Goal: Task Accomplishment & Management: Manage account settings

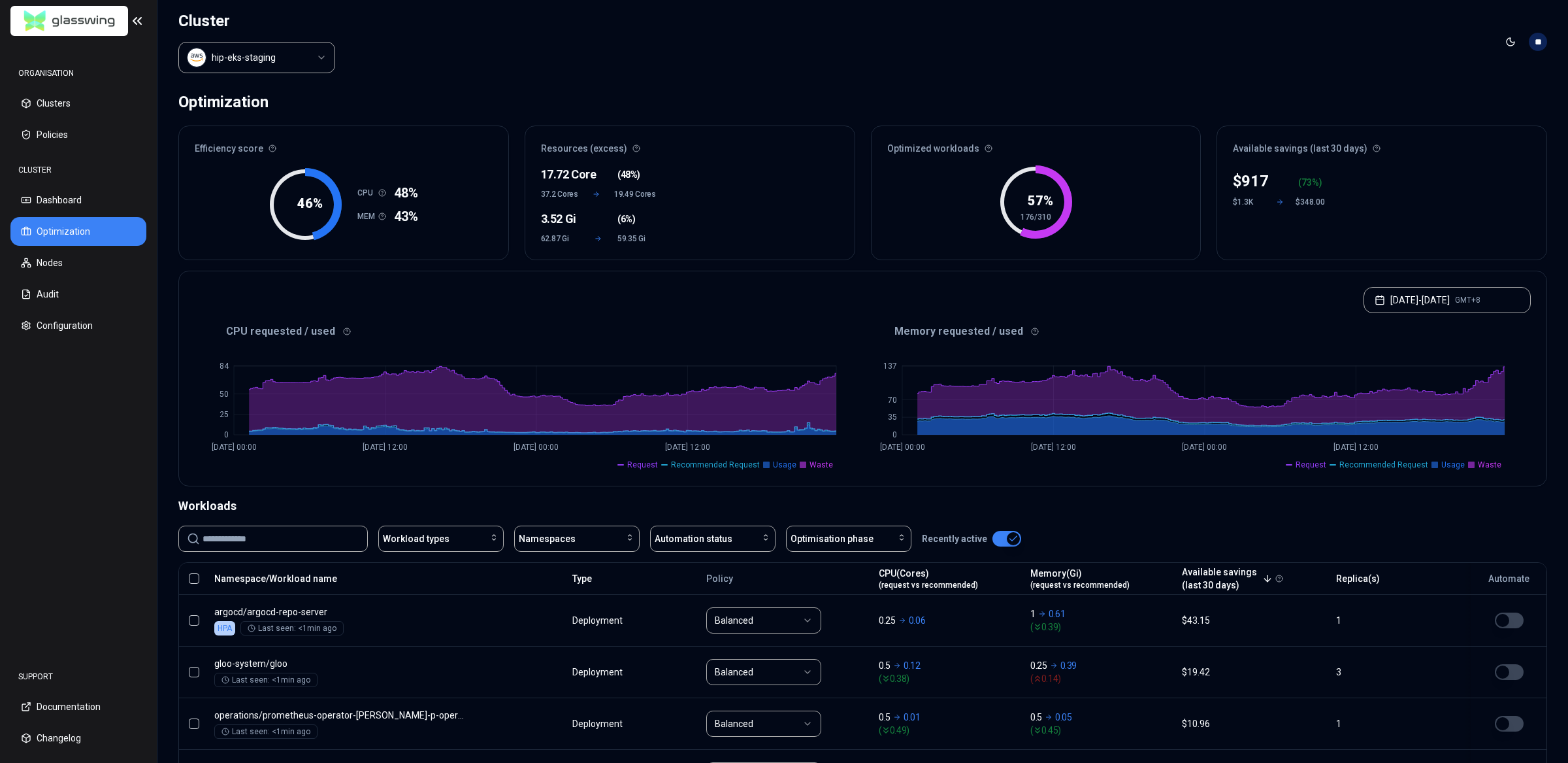
click at [102, 483] on nav "ORGANISATION Clusters Policies CLUSTER Dashboard Optimization Nodes Audit Confi…" at bounding box center [79, 347] width 157 height 611
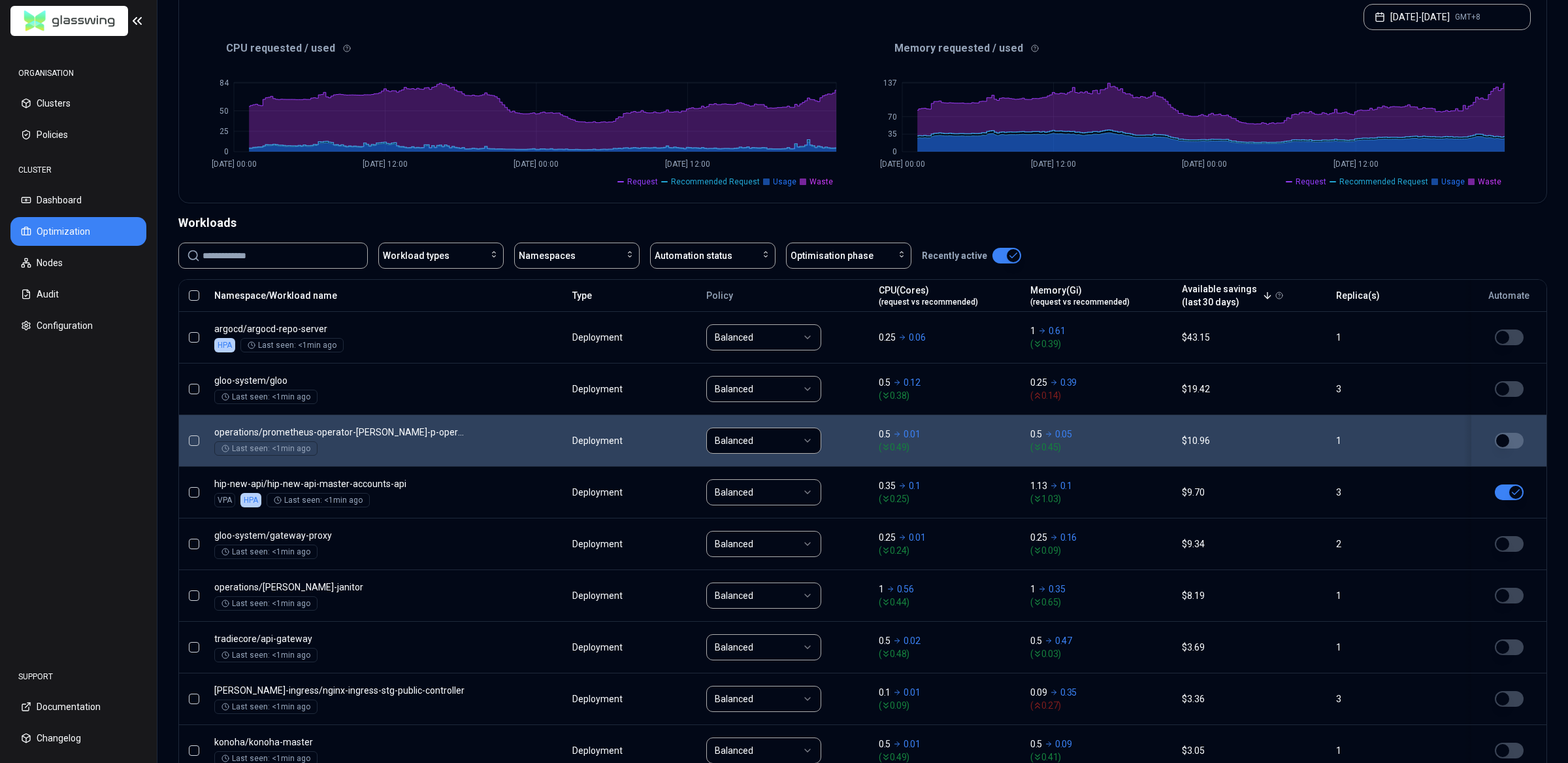
scroll to position [294, 0]
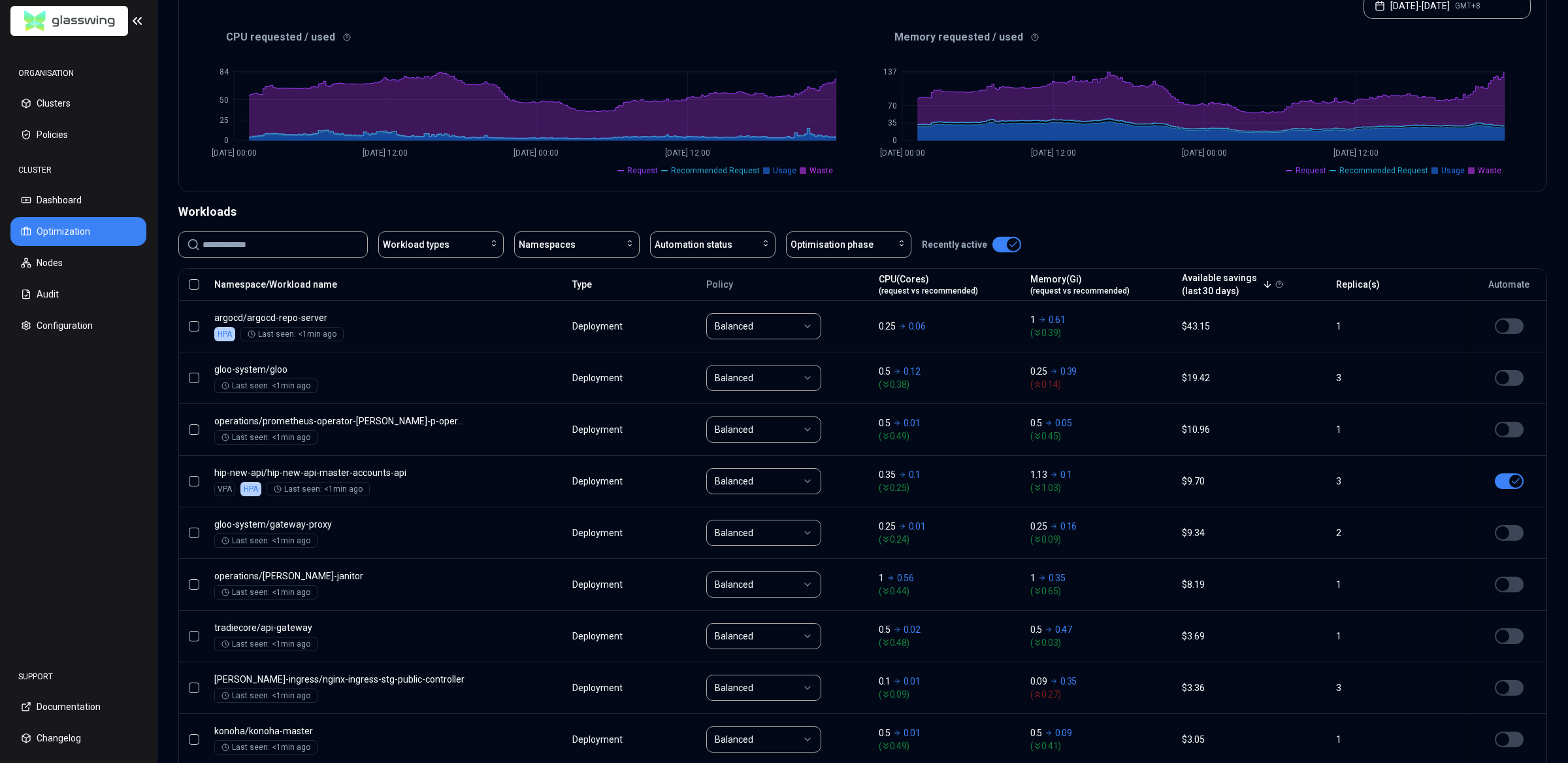
click at [298, 250] on input at bounding box center [281, 245] width 157 height 25
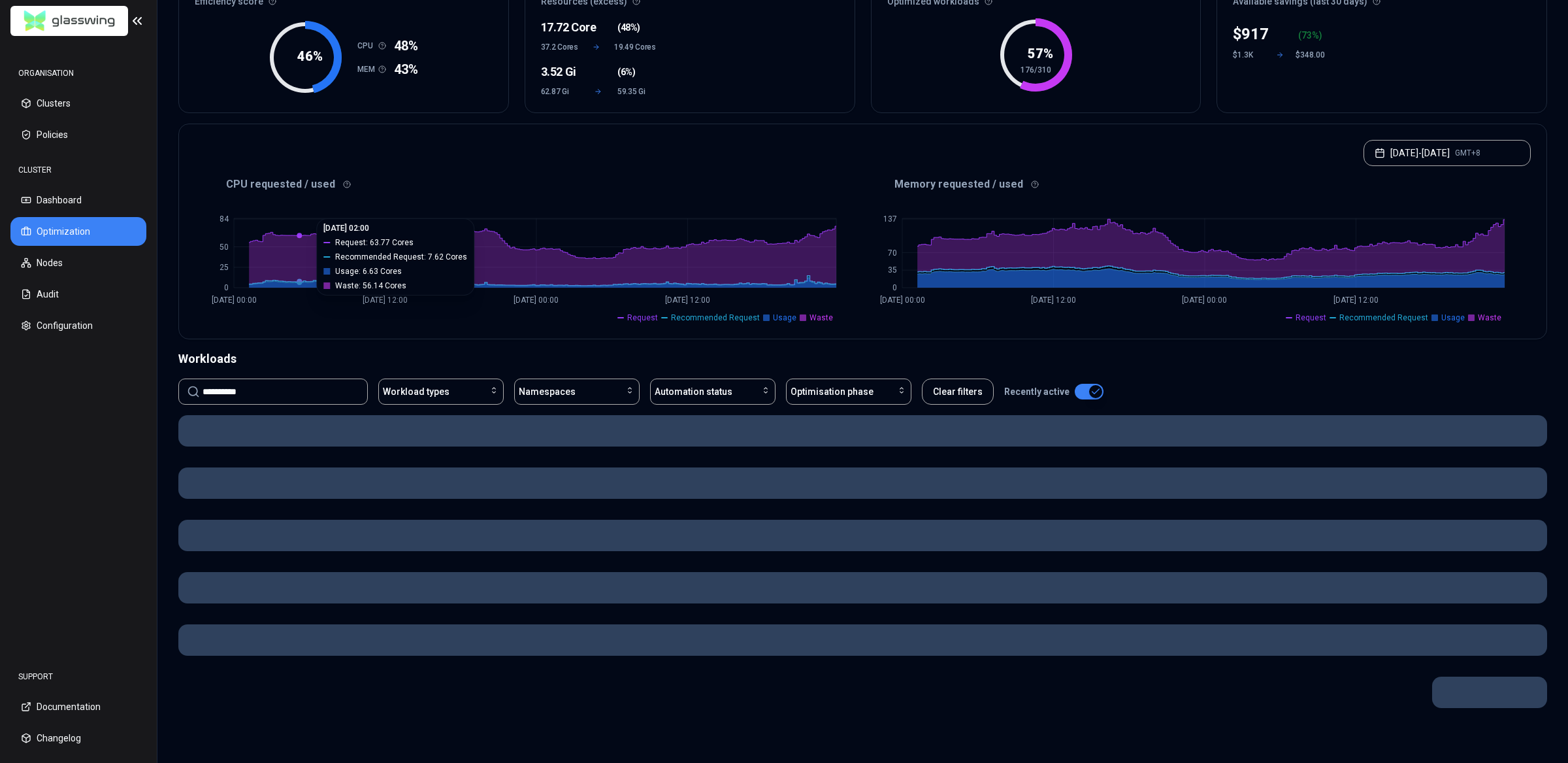
scroll to position [152, 0]
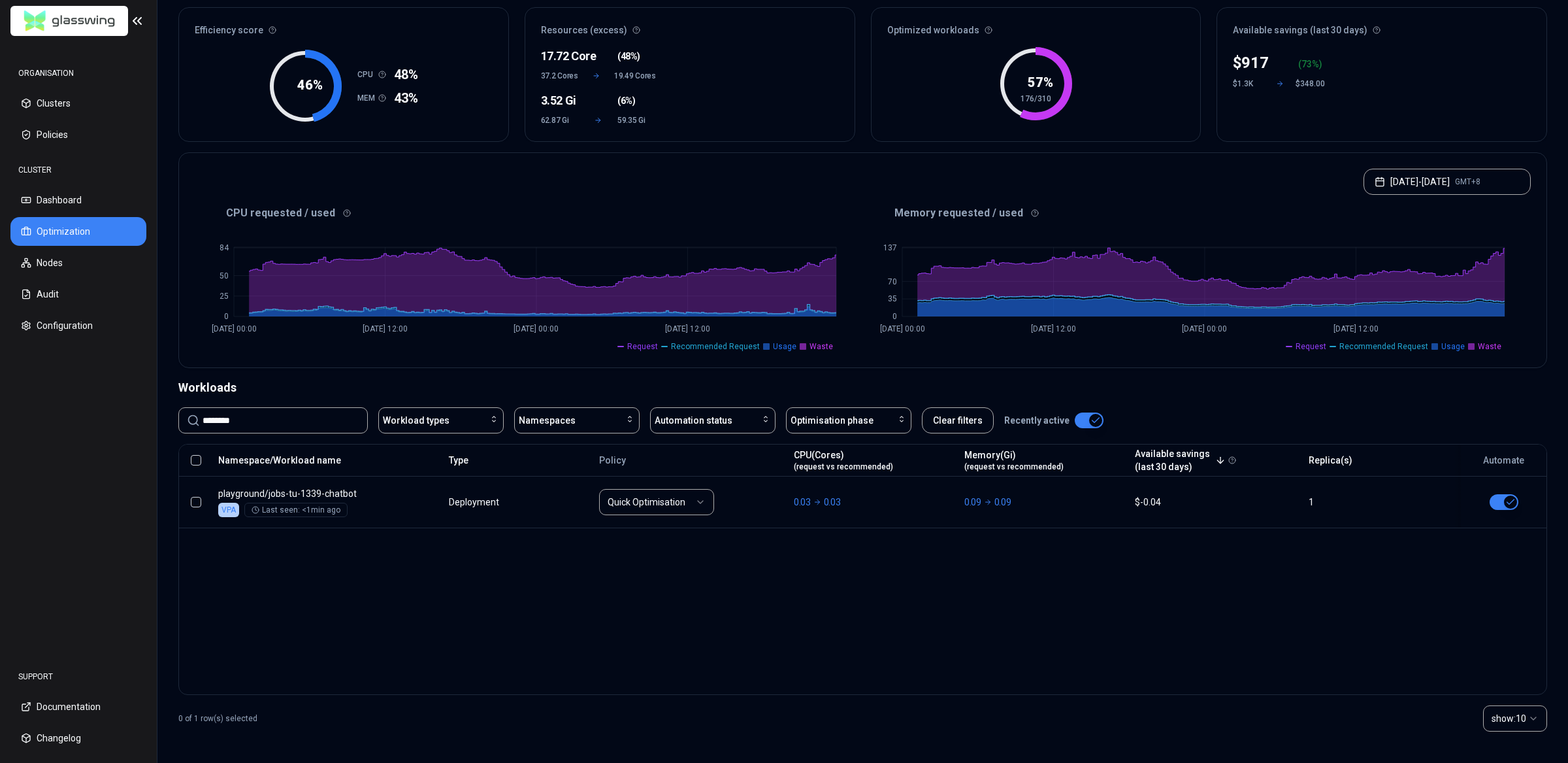
type input "********"
click at [989, 619] on div "Namespace/Workload name Type Policy CPU(Cores) (request vs recommended) Memory(…" at bounding box center [863, 569] width 1368 height 251
click at [1393, 592] on div "Namespace/Workload name Type Policy CPU(Cores) (request vs recommended) Memory(…" at bounding box center [863, 569] width 1368 height 251
drag, startPoint x: 1350, startPoint y: 598, endPoint x: 1312, endPoint y: 601, distance: 38.1
click at [1349, 598] on div "Namespace/Workload name Type Policy CPU(Cores) (request vs recommended) Memory(…" at bounding box center [863, 569] width 1368 height 251
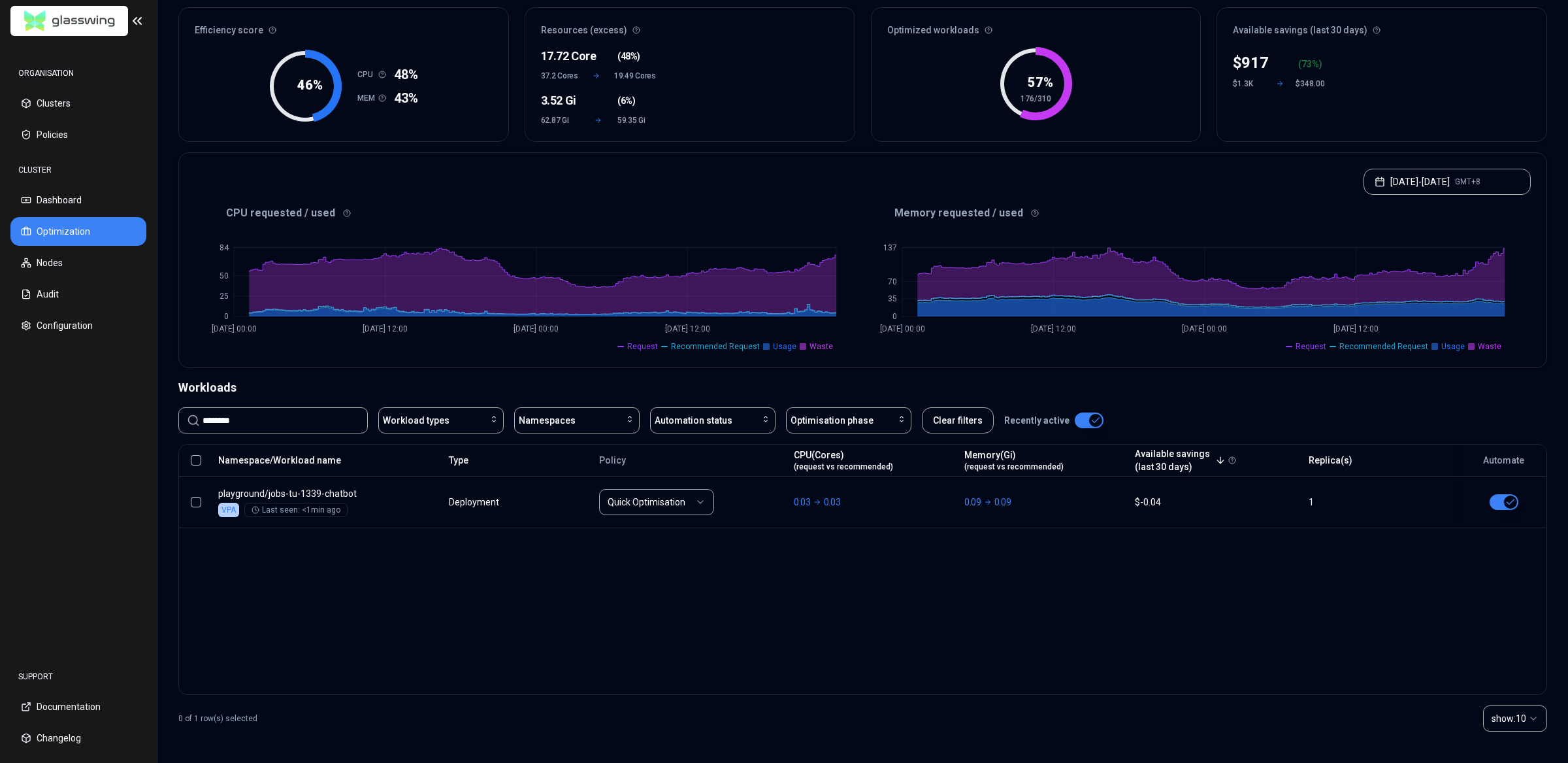
click at [584, 622] on div "Namespace/Workload name Type Policy CPU(Cores) (request vs recommended) Memory(…" at bounding box center [863, 569] width 1368 height 251
drag, startPoint x: 508, startPoint y: 636, endPoint x: 380, endPoint y: 604, distance: 131.9
click at [503, 634] on div "Namespace/Workload name Type Policy CPU(Cores) (request vs recommended) Memory(…" at bounding box center [863, 569] width 1368 height 251
click at [632, 585] on div "Namespace/Workload name Type Policy CPU(Cores) (request vs recommended) Memory(…" at bounding box center [863, 569] width 1368 height 251
click at [870, 600] on div "Namespace/Workload name Type Policy CPU(Cores) (request vs recommended) Memory(…" at bounding box center [863, 569] width 1368 height 251
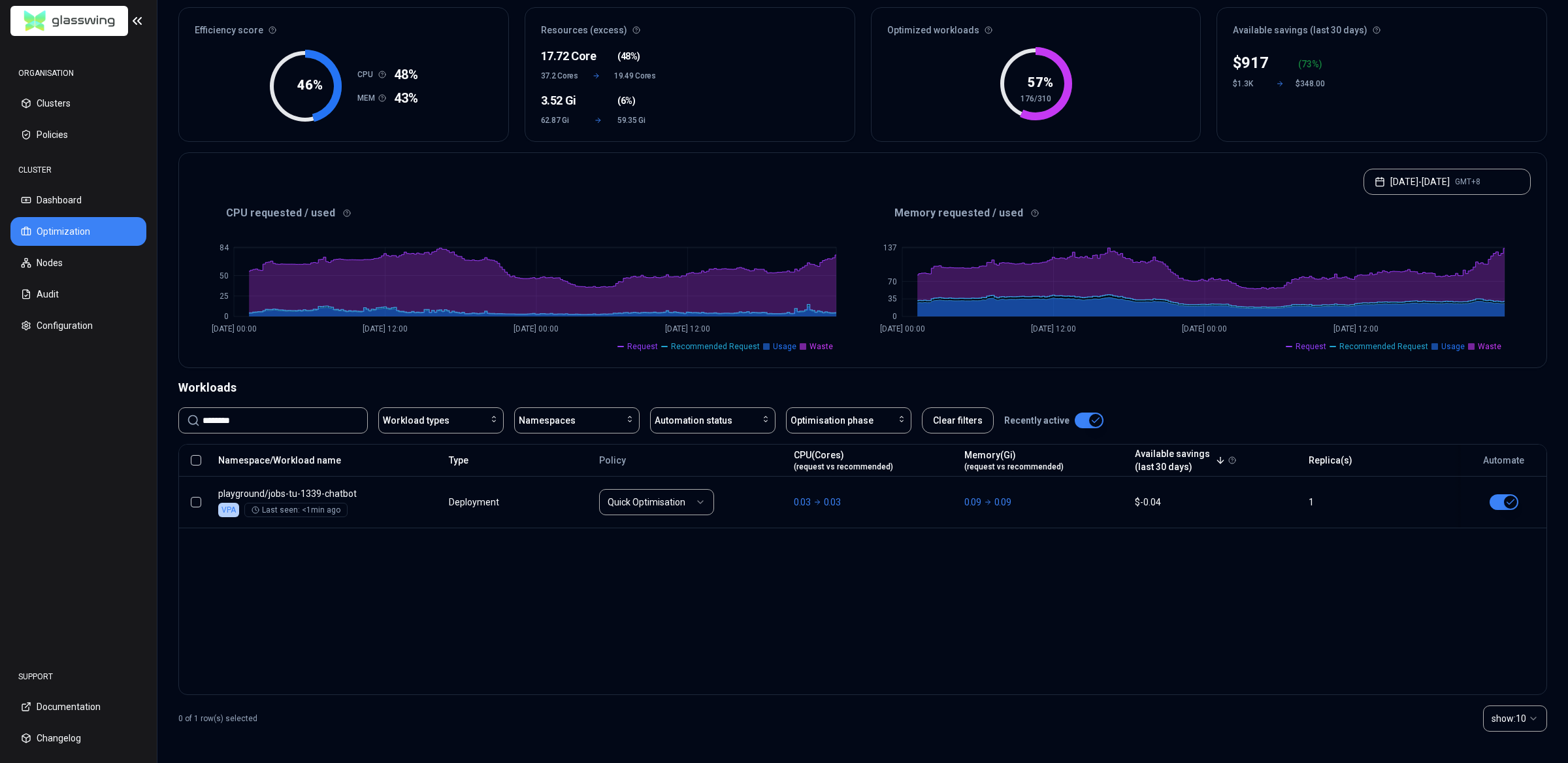
click at [868, 594] on div "Namespace/Workload name Type Policy CPU(Cores) (request vs recommended) Memory(…" at bounding box center [863, 569] width 1368 height 251
click at [873, 610] on div "Namespace/Workload name Type Policy CPU(Cores) (request vs recommended) Memory(…" at bounding box center [863, 569] width 1368 height 251
click at [907, 585] on div "Namespace/Workload name Type Policy CPU(Cores) (request vs recommended) Memory(…" at bounding box center [863, 569] width 1368 height 251
click at [1391, 551] on div "Namespace/Workload name Type Policy CPU(Cores) (request vs recommended) Memory(…" at bounding box center [863, 569] width 1368 height 251
click at [1426, 562] on div "Namespace/Workload name Type Policy CPU(Cores) (request vs recommended) Memory(…" at bounding box center [863, 569] width 1368 height 251
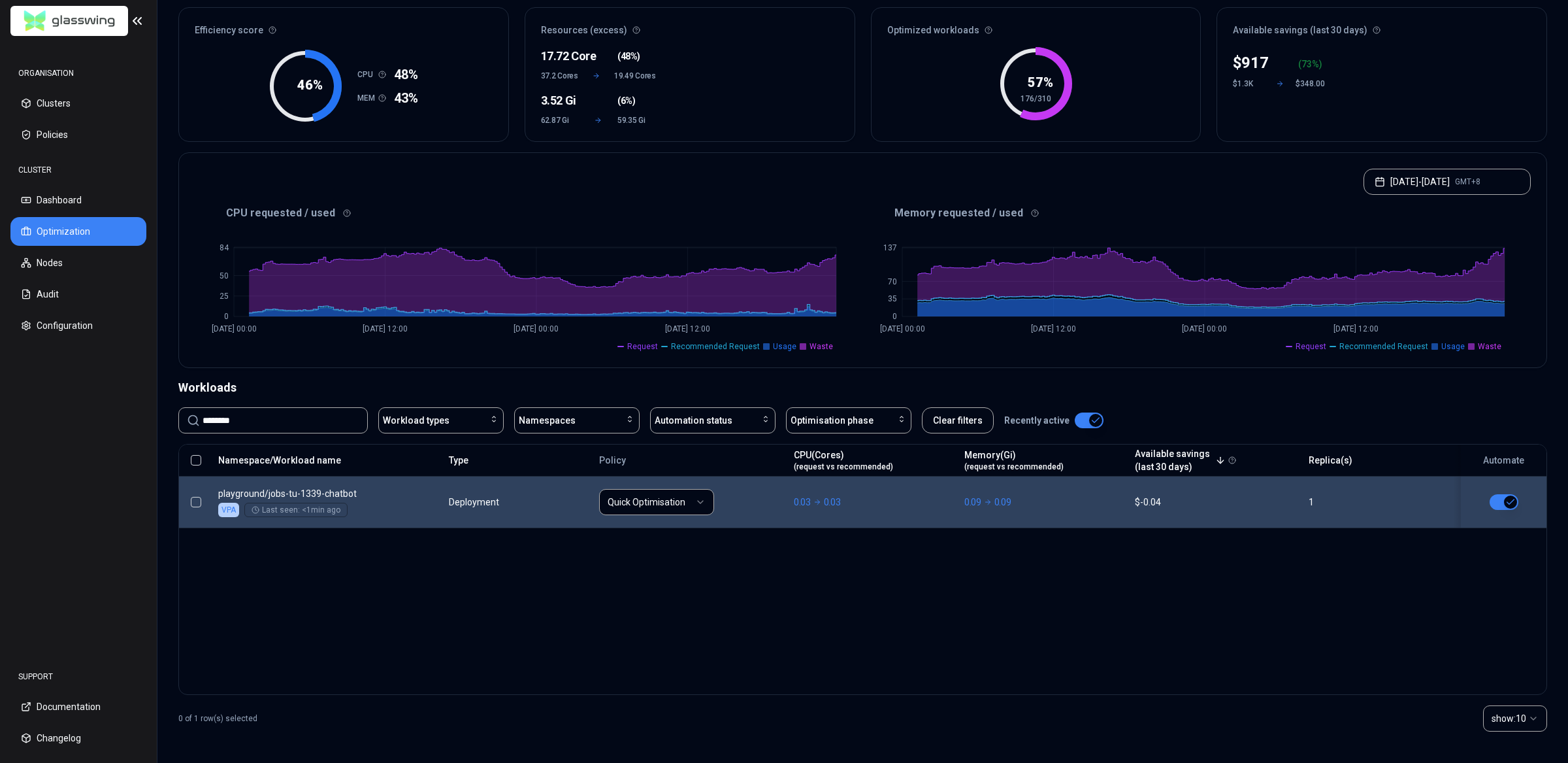
click at [1499, 502] on button "button" at bounding box center [1504, 502] width 29 height 16
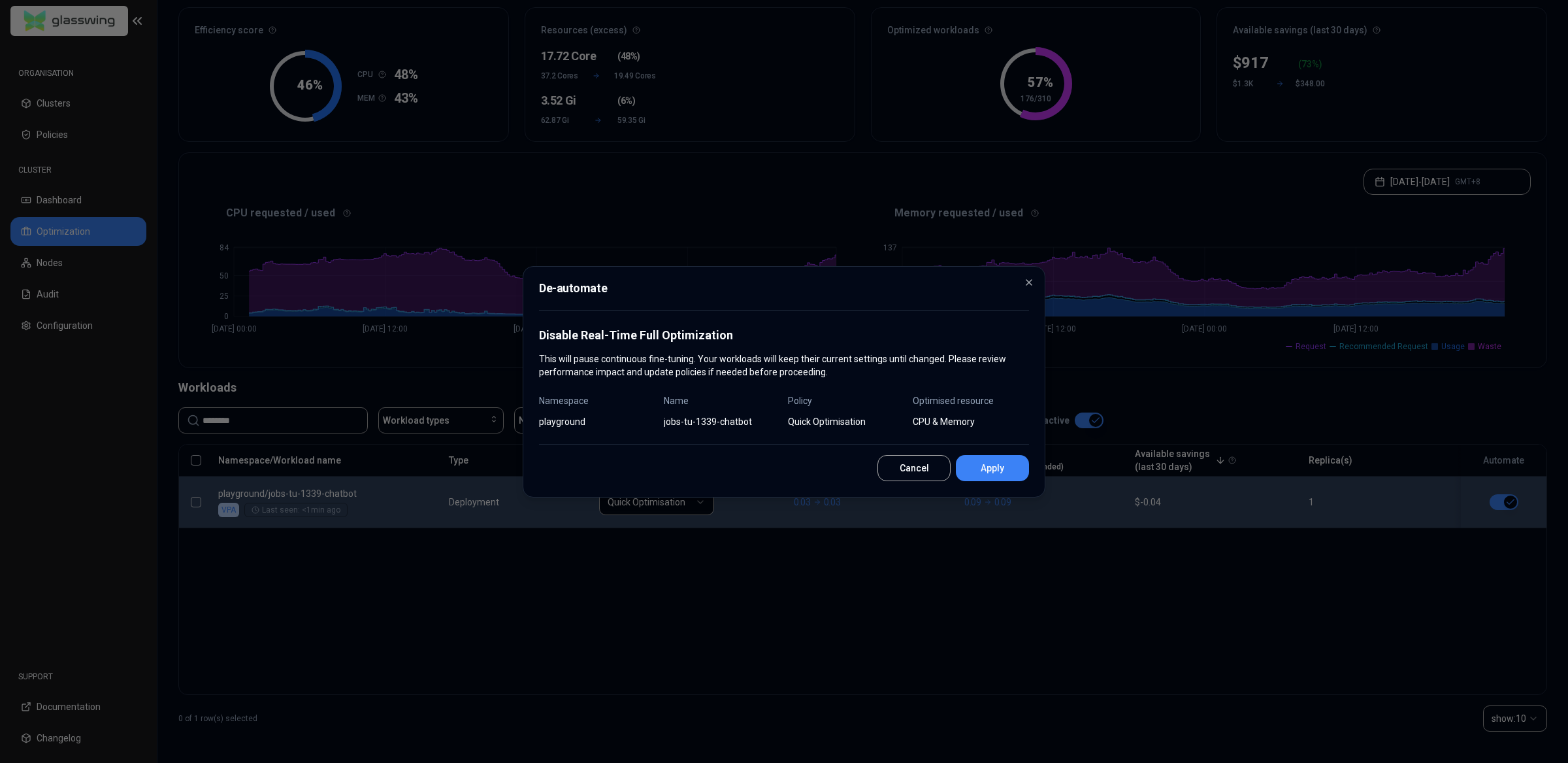
click at [999, 465] on button "Apply" at bounding box center [992, 468] width 73 height 26
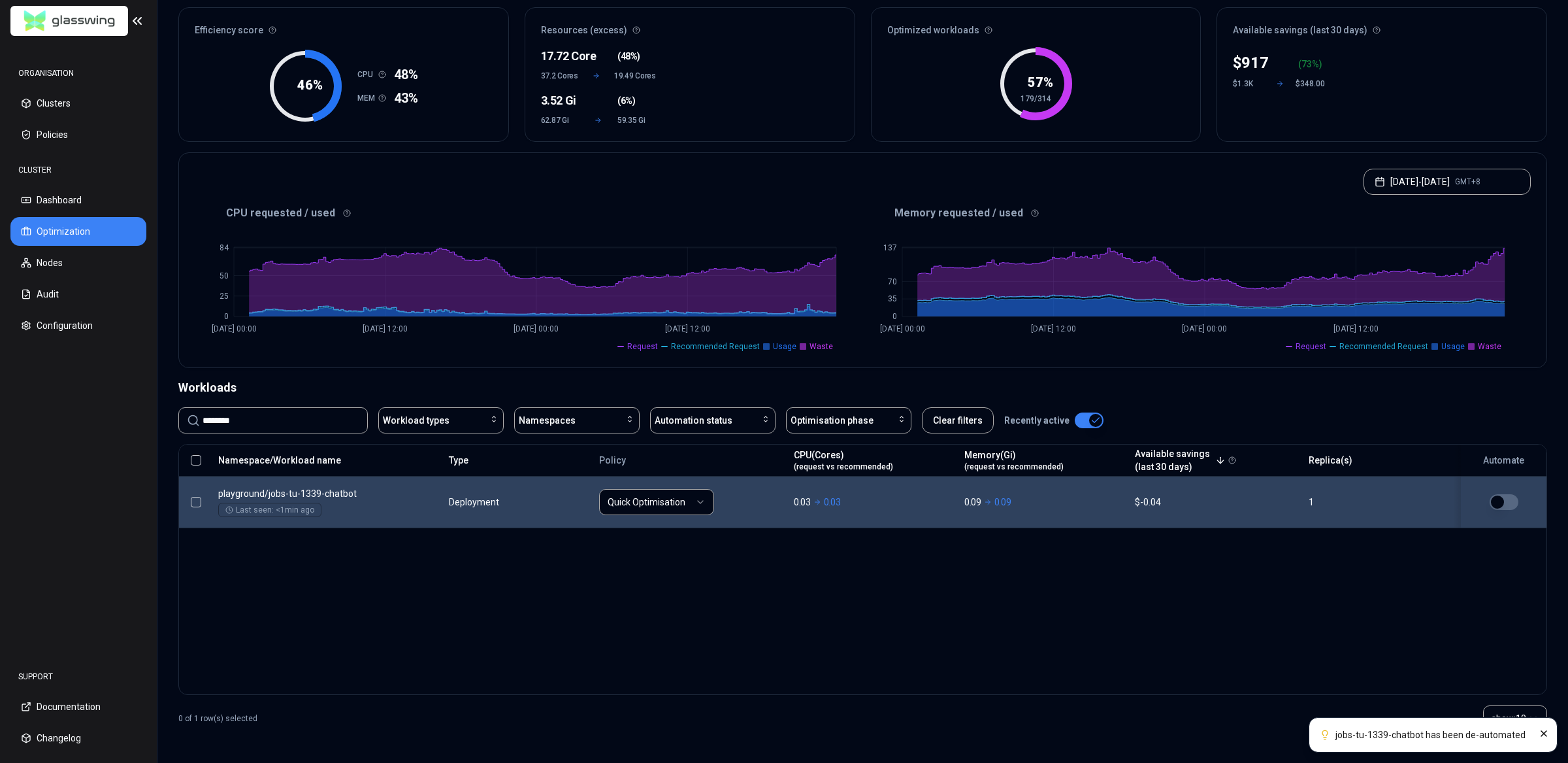
drag, startPoint x: 760, startPoint y: 660, endPoint x: 767, endPoint y: 656, distance: 8.1
click at [764, 659] on div "Namespace/Workload name Type Policy CPU(Cores) (request vs recommended) Memory(…" at bounding box center [863, 569] width 1368 height 251
drag, startPoint x: 776, startPoint y: 652, endPoint x: 767, endPoint y: 644, distance: 12.0
click at [777, 646] on div "Namespace/Workload name Type Policy CPU(Cores) (request vs recommended) Memory(…" at bounding box center [863, 569] width 1368 height 251
drag, startPoint x: 405, startPoint y: 606, endPoint x: 139, endPoint y: 262, distance: 434.8
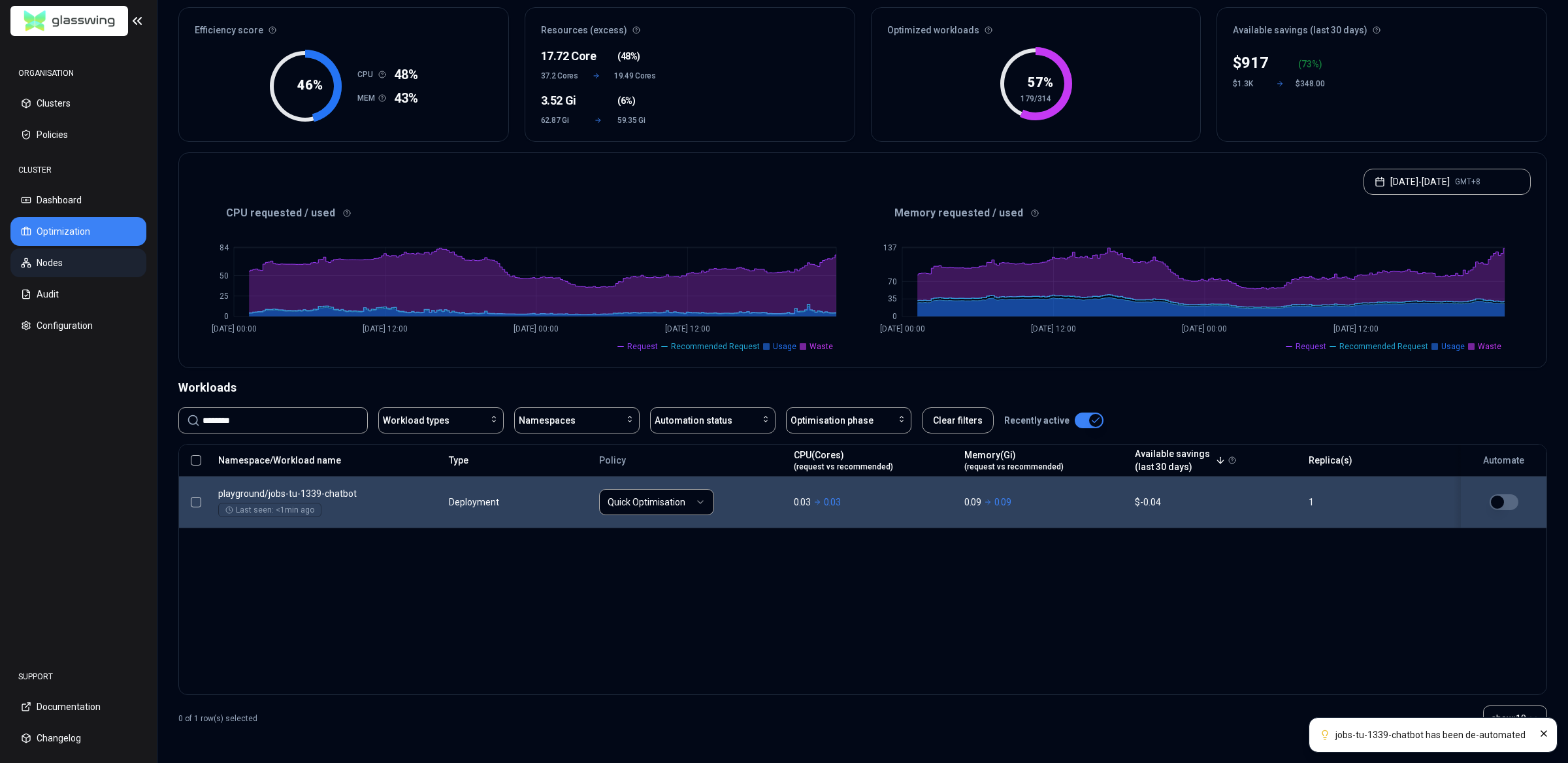
click at [370, 574] on div "Namespace/Workload name Type Policy CPU(Cores) (request vs recommended) Memory(…" at bounding box center [863, 569] width 1368 height 251
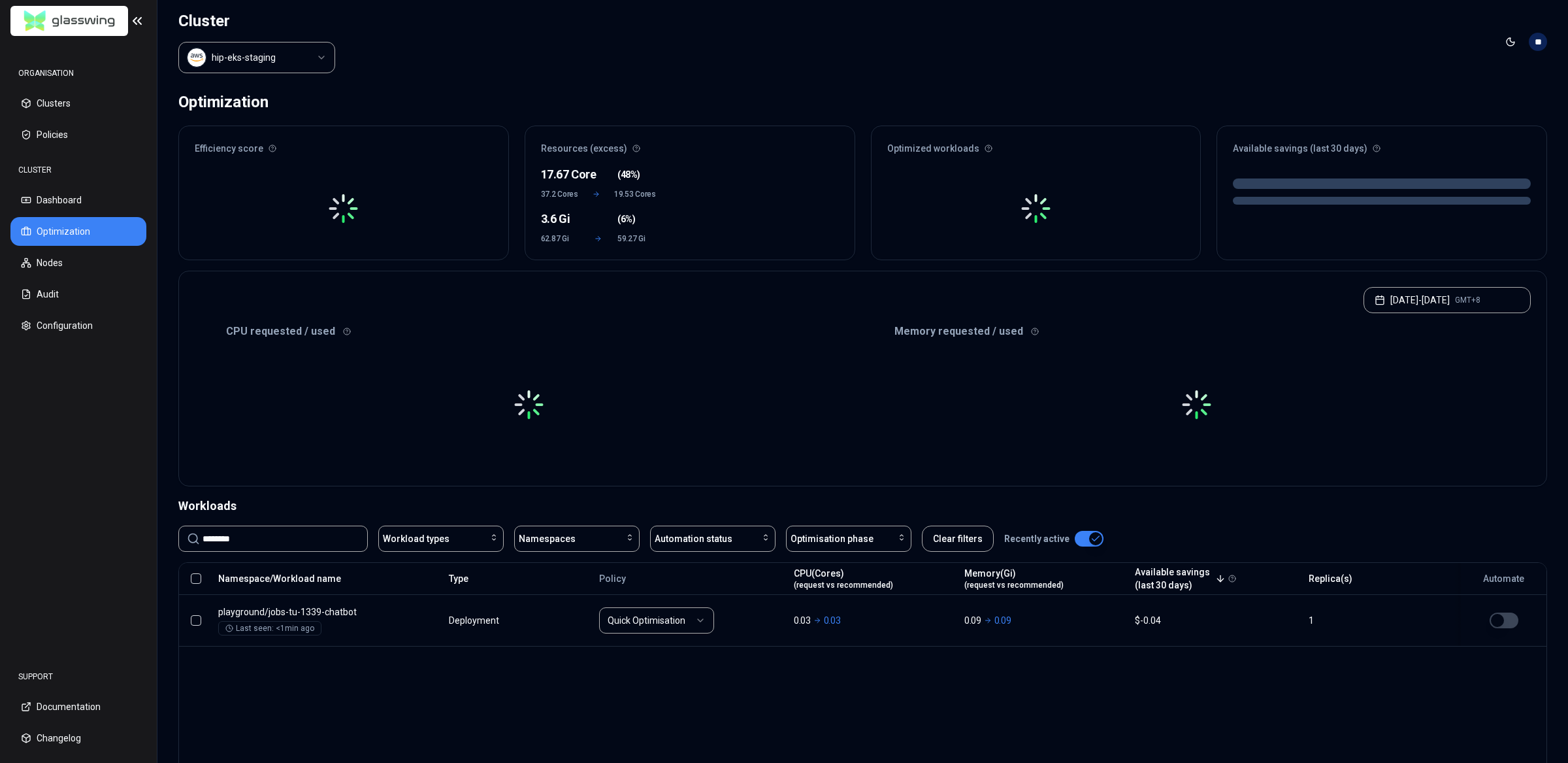
click at [323, 544] on input "********" at bounding box center [281, 539] width 157 height 25
drag, startPoint x: 1308, startPoint y: 678, endPoint x: 1293, endPoint y: 677, distance: 15.0
click at [1300, 677] on div "Namespace/Workload name Type Policy CPU(Cores) (request vs recommended) Memory(…" at bounding box center [863, 687] width 1368 height 251
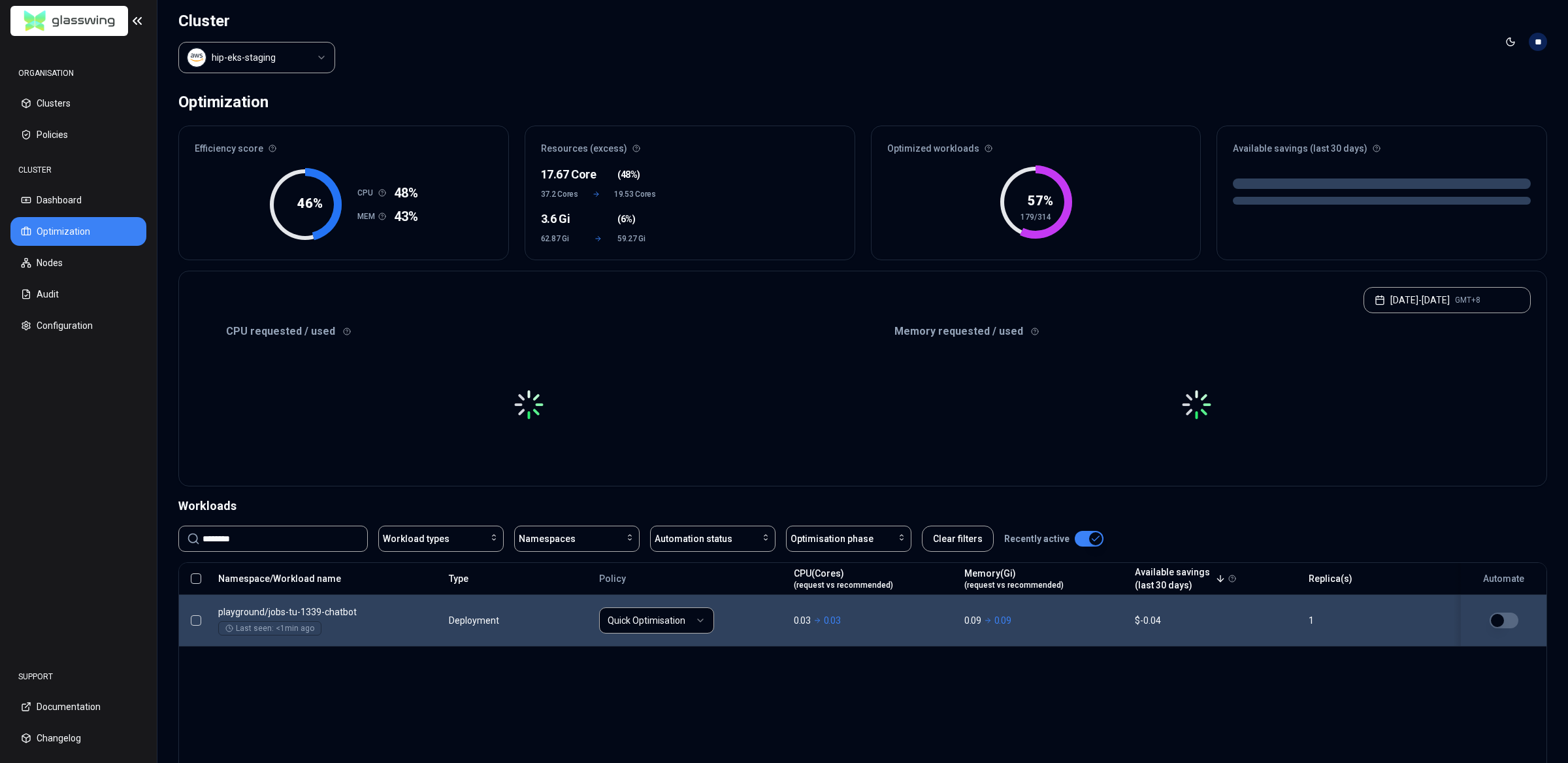
click at [693, 621] on html "ORGANISATION Clusters Policies CLUSTER Dashboard Optimization Nodes Audit Confi…" at bounding box center [784, 382] width 1568 height 763
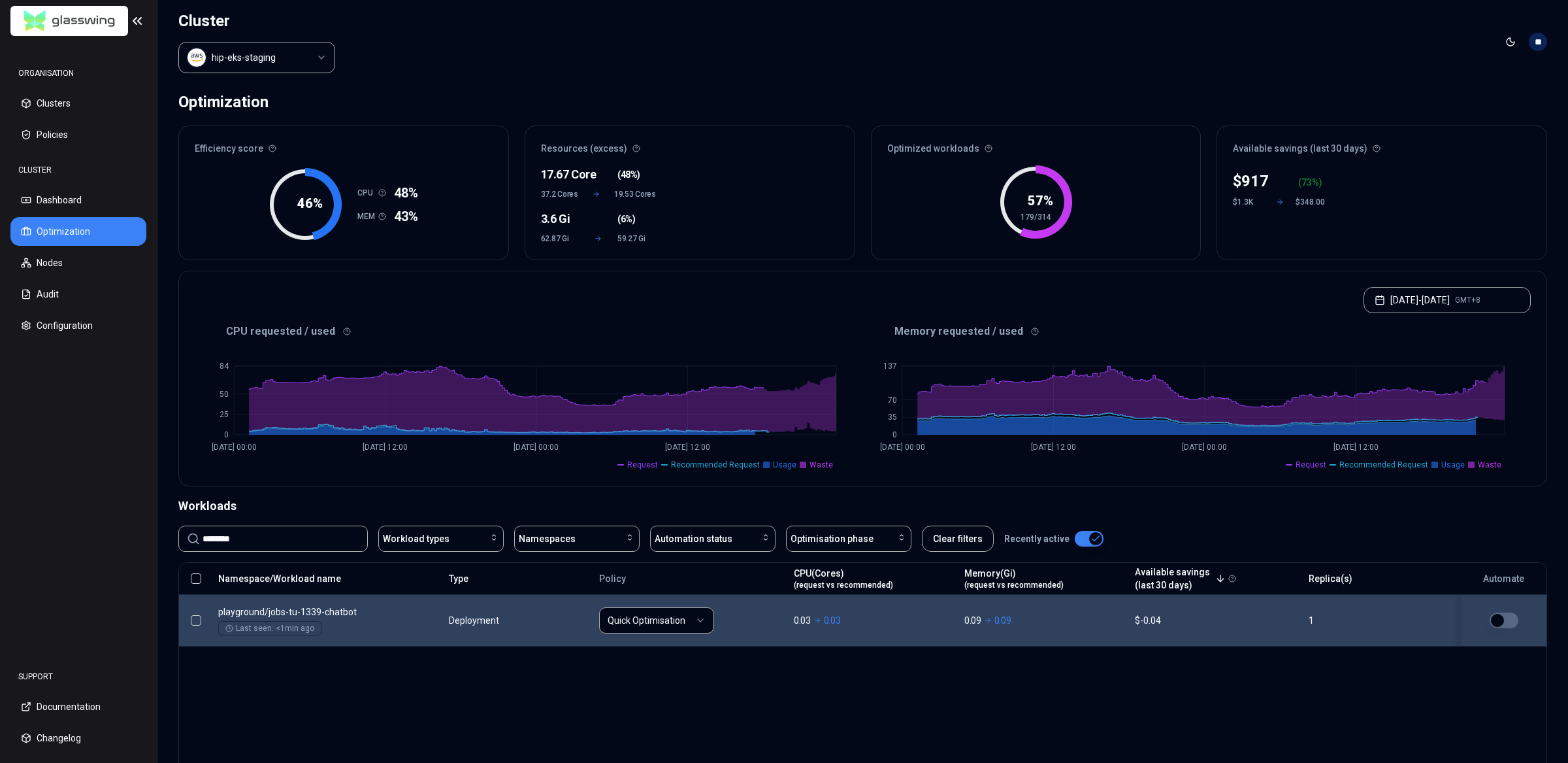
click at [884, 707] on div "Namespace/Workload name Type Policy CPU(Cores) (request vs recommended) Memory(…" at bounding box center [863, 687] width 1368 height 251
click at [197, 623] on button "button" at bounding box center [196, 620] width 11 height 11
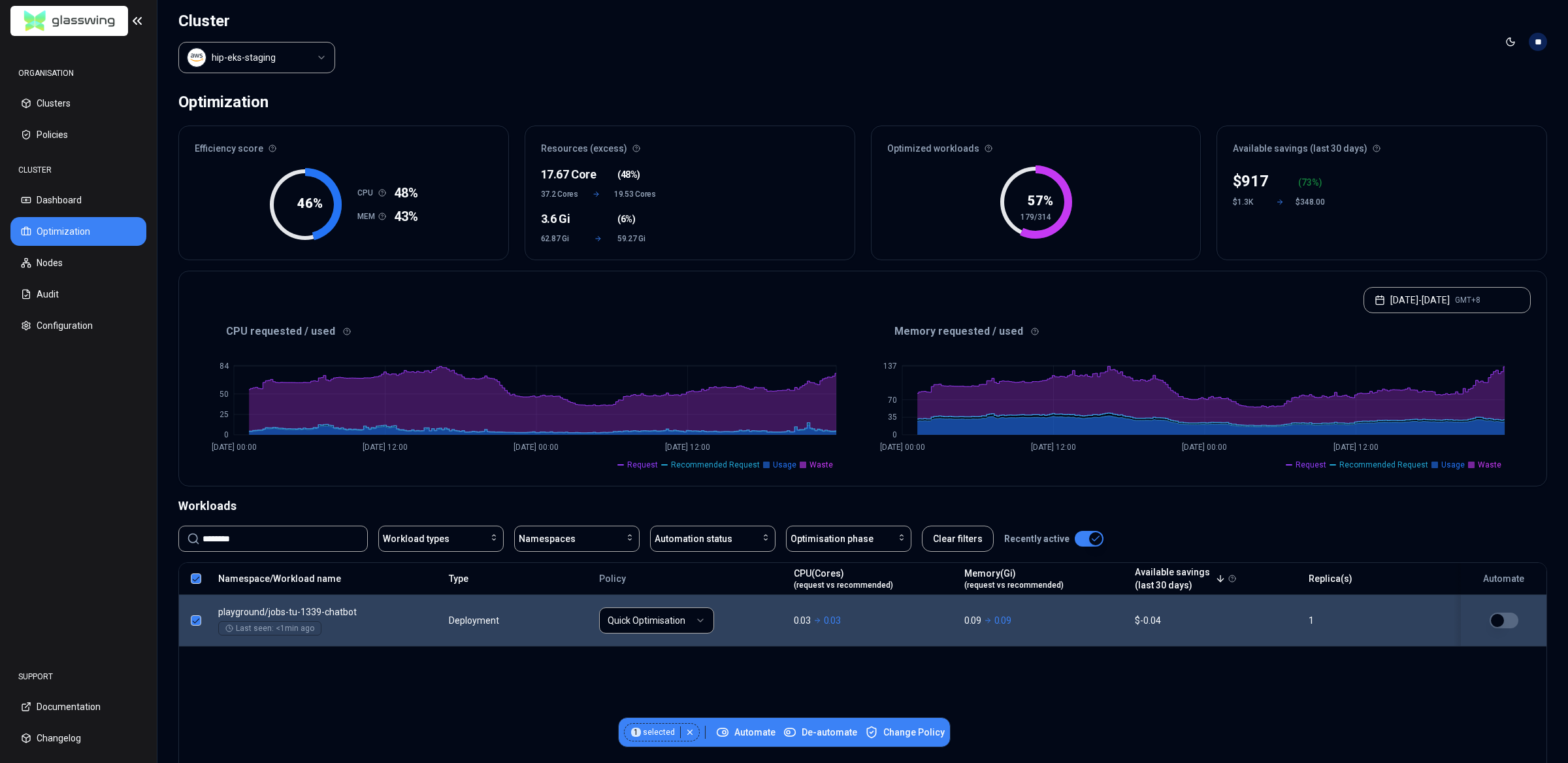
click at [488, 724] on div "Namespace/Workload name Type Policy CPU(Cores) (request vs recommended) Memory(…" at bounding box center [863, 687] width 1368 height 251
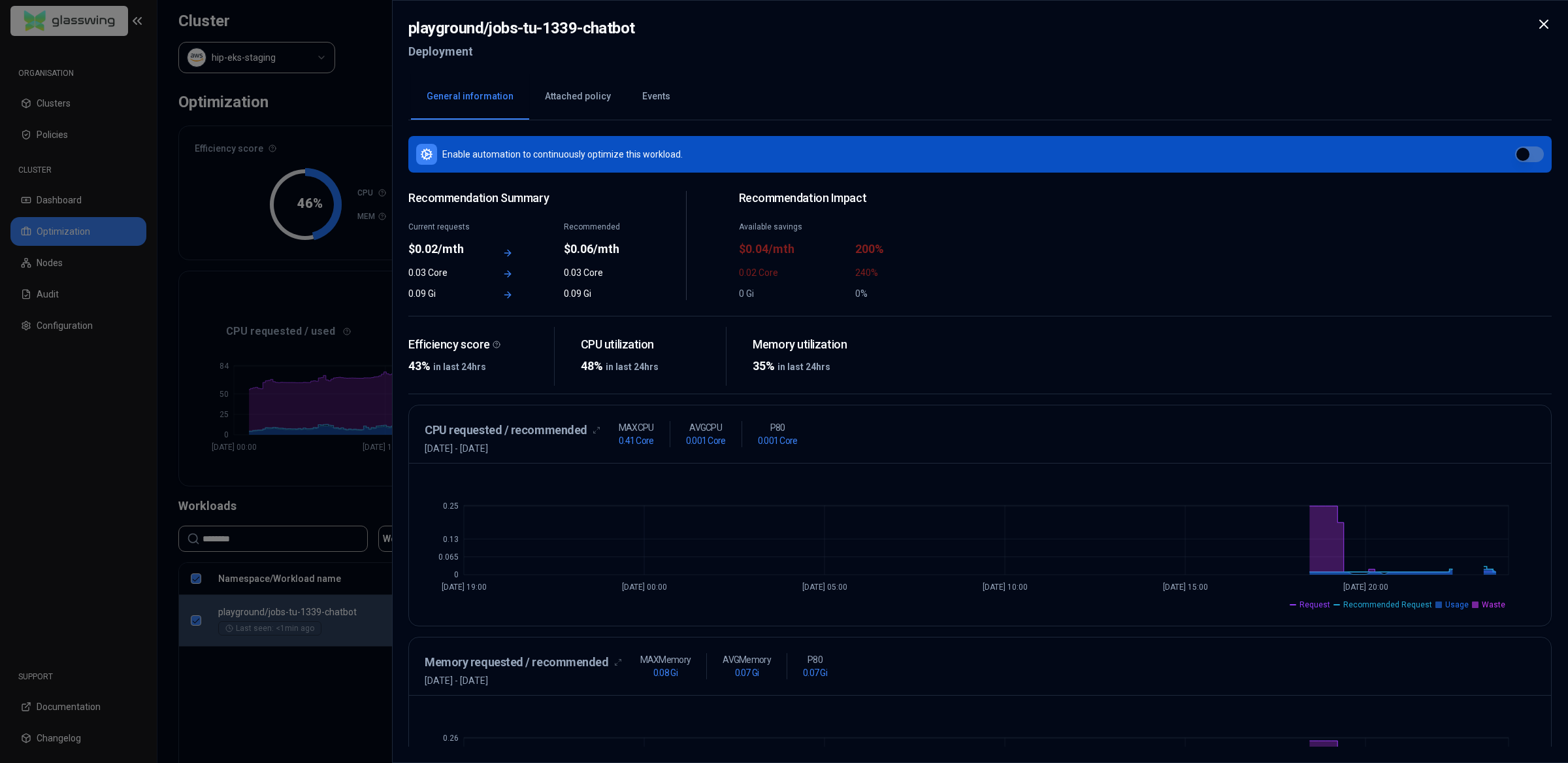
click at [586, 99] on button "Attached policy" at bounding box center [577, 97] width 97 height 46
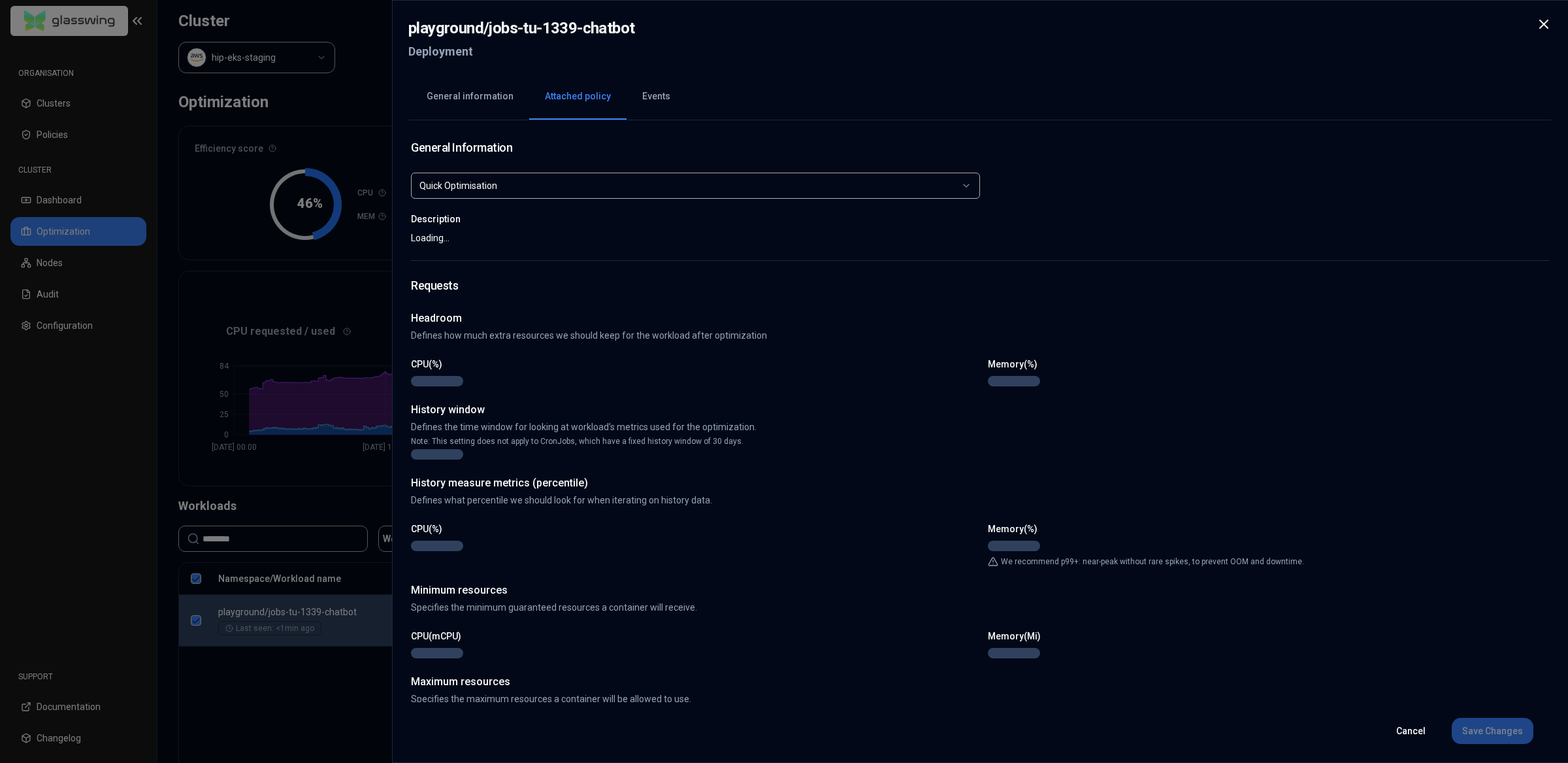
click at [652, 90] on button "Events" at bounding box center [656, 97] width 59 height 46
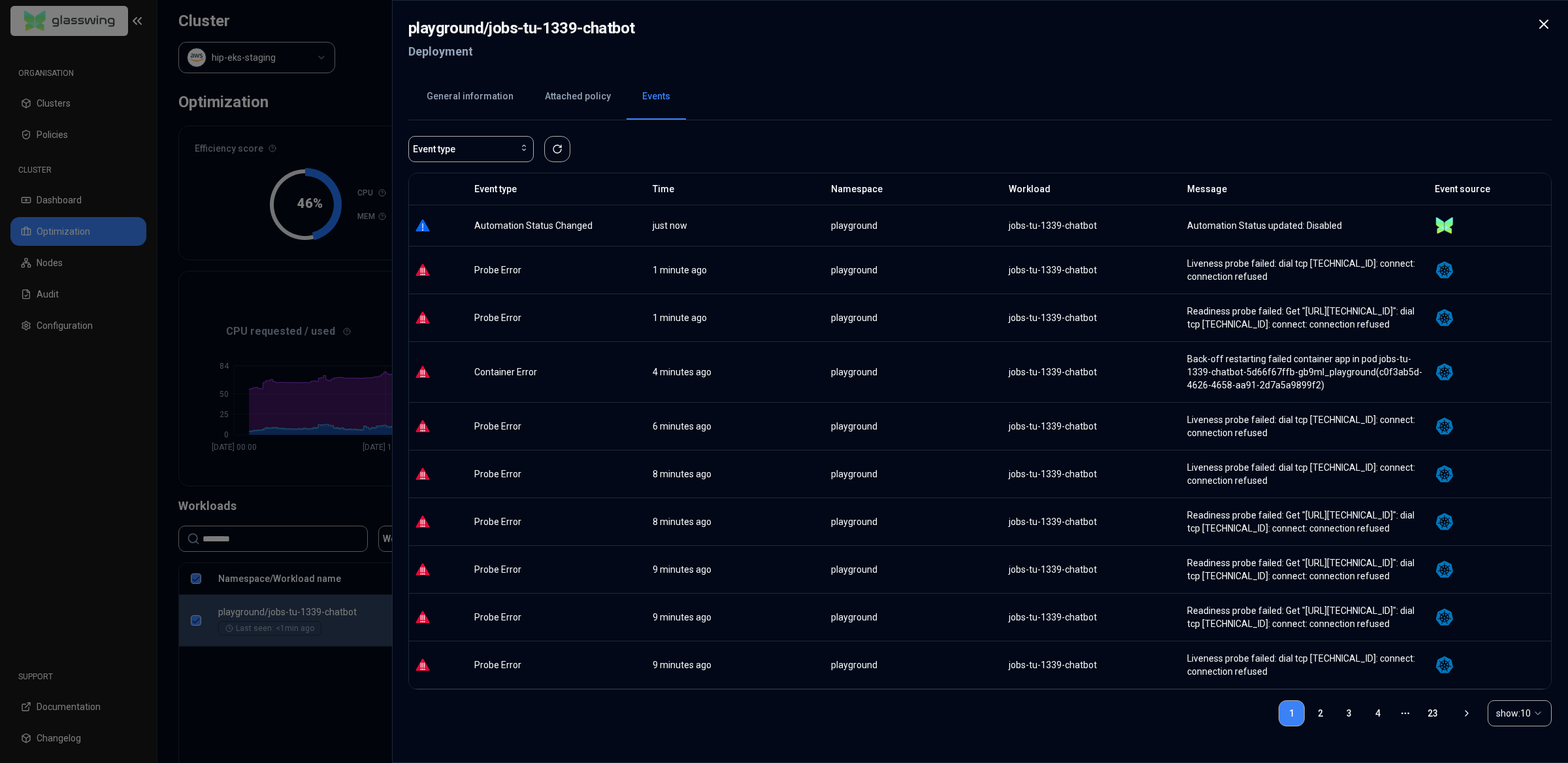
scroll to position [36, 0]
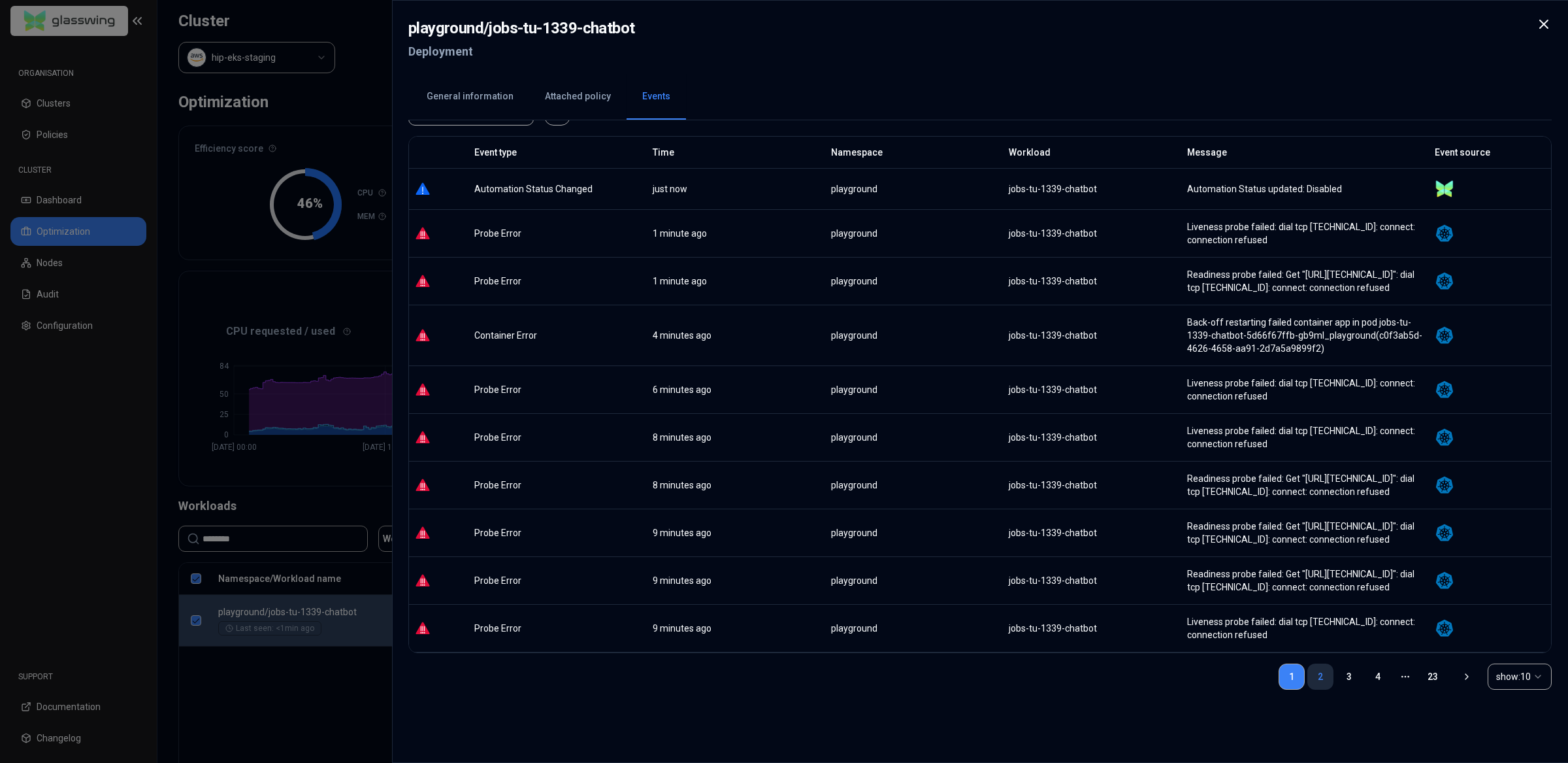
click at [1321, 683] on link "2" at bounding box center [1321, 676] width 26 height 26
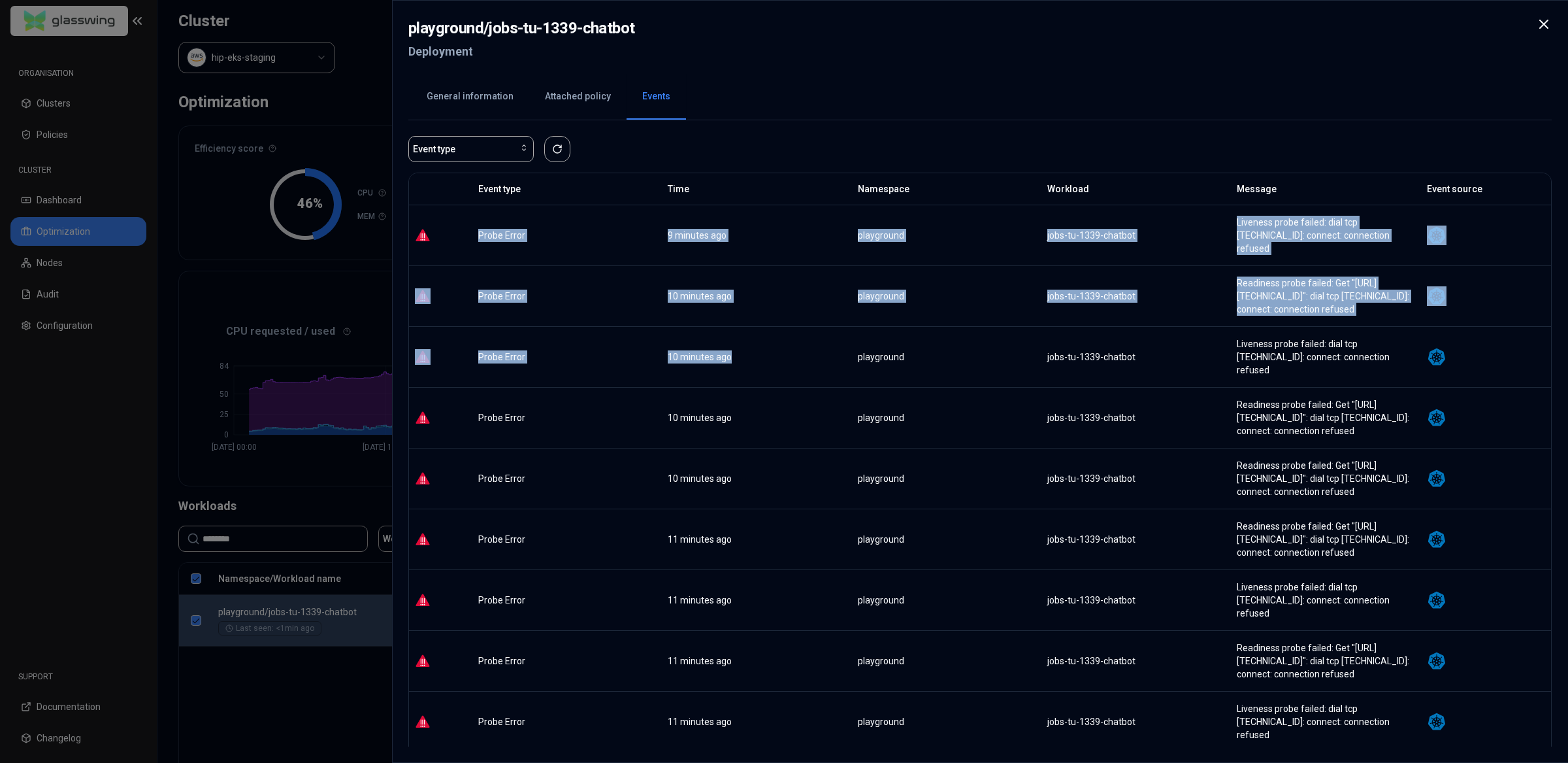
drag, startPoint x: 476, startPoint y: 228, endPoint x: 748, endPoint y: 338, distance: 293.4
click at [742, 336] on tbody "Probe Error 9 minutes ago playground jobs-tu-1339-chatbot Liveness probe failed…" at bounding box center [979, 509] width 1142 height 608
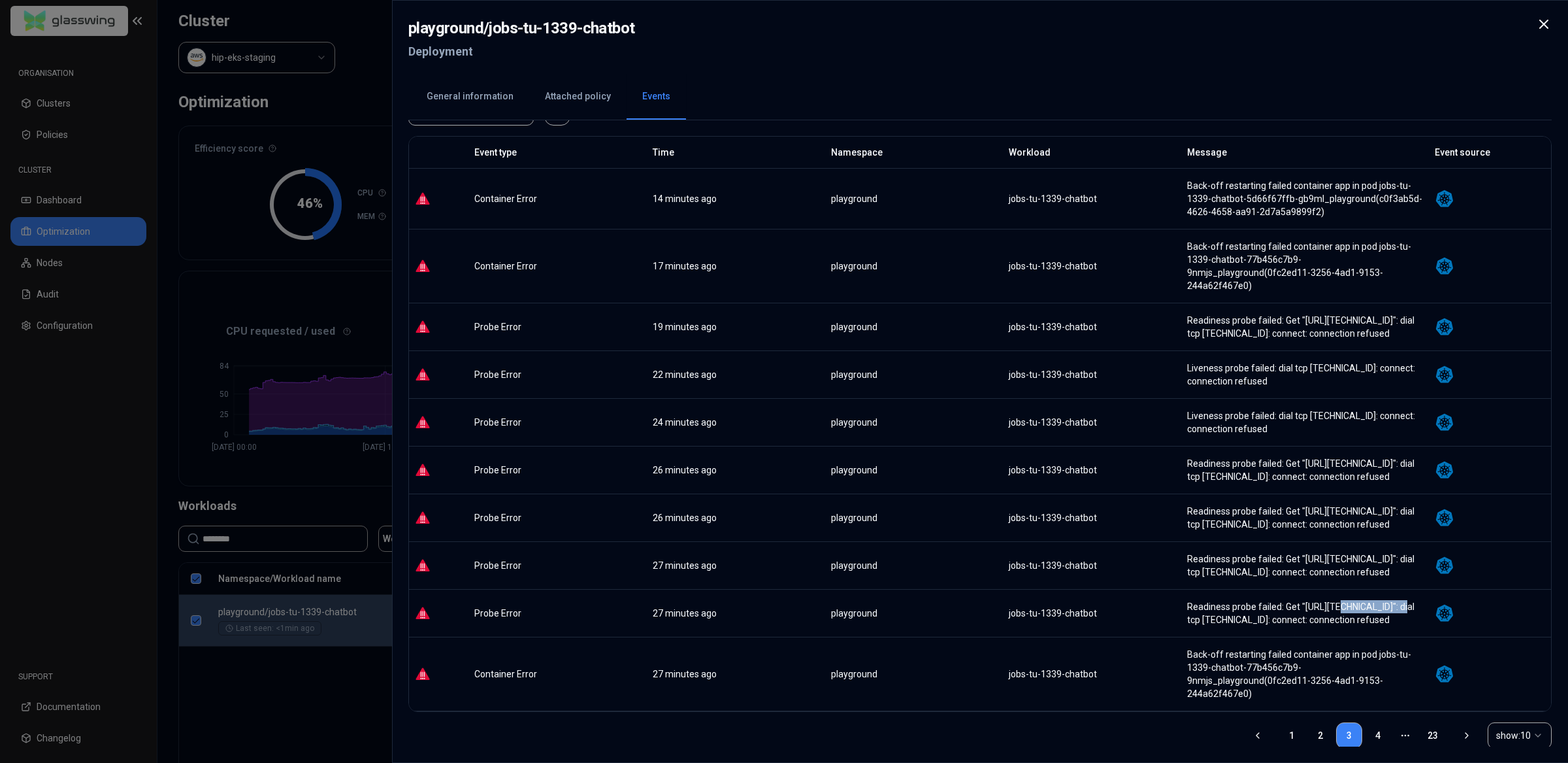
drag, startPoint x: 1325, startPoint y: 593, endPoint x: 1384, endPoint y: 619, distance: 64.5
click at [1398, 600] on div "Readiness probe failed: Get "http://10.20.46.18:3000/health": dial tcp 10.20.46…" at bounding box center [1305, 613] width 235 height 26
click at [1343, 589] on td "Readiness probe failed: Get "http://10.20.46.18:3000/health": dial tcp 10.20.46…" at bounding box center [1305, 613] width 247 height 48
click at [1374, 722] on link "4" at bounding box center [1378, 736] width 26 height 26
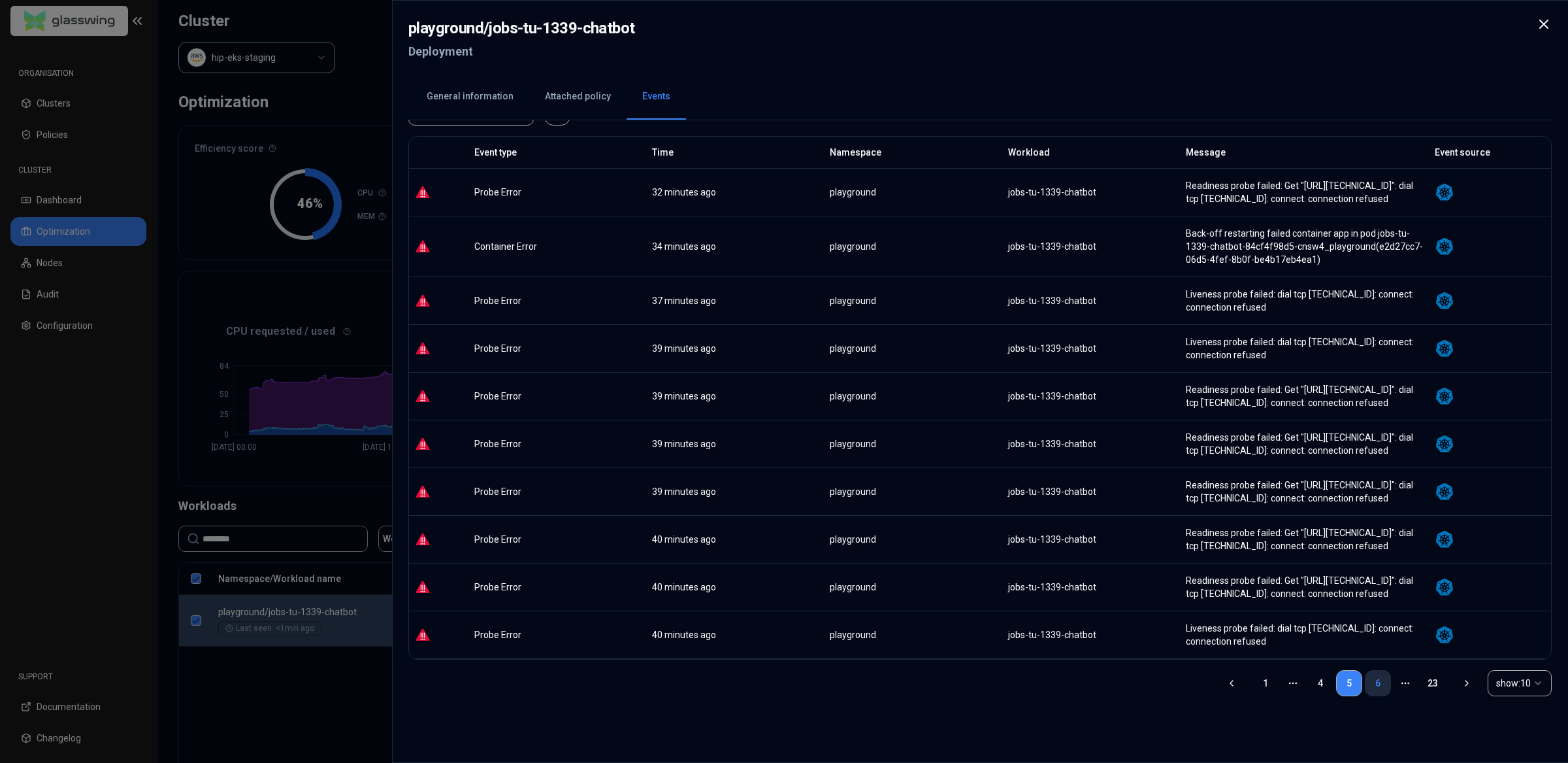
click at [1377, 687] on link "6" at bounding box center [1378, 683] width 26 height 26
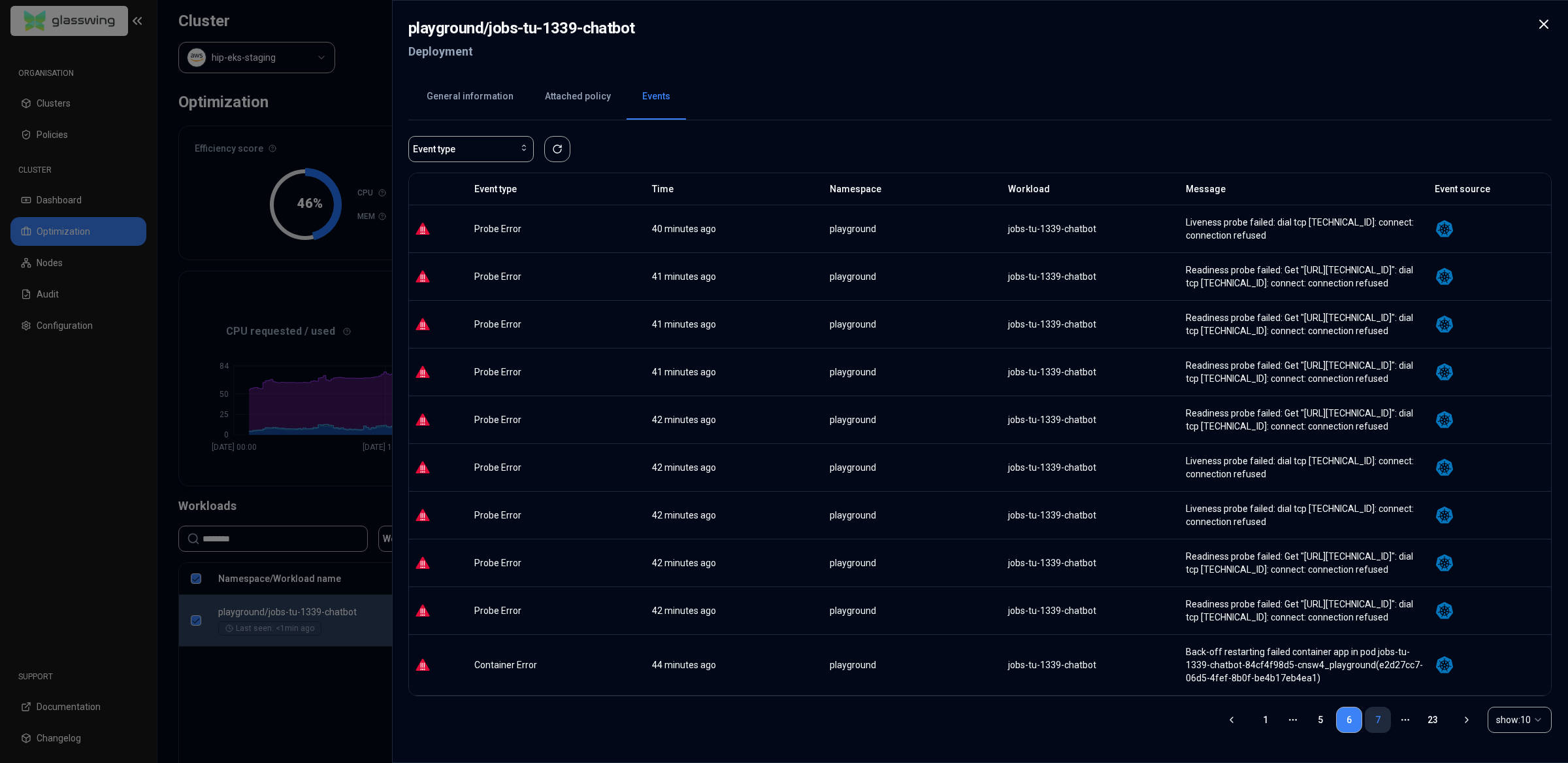
click at [1371, 722] on link "7" at bounding box center [1378, 720] width 26 height 26
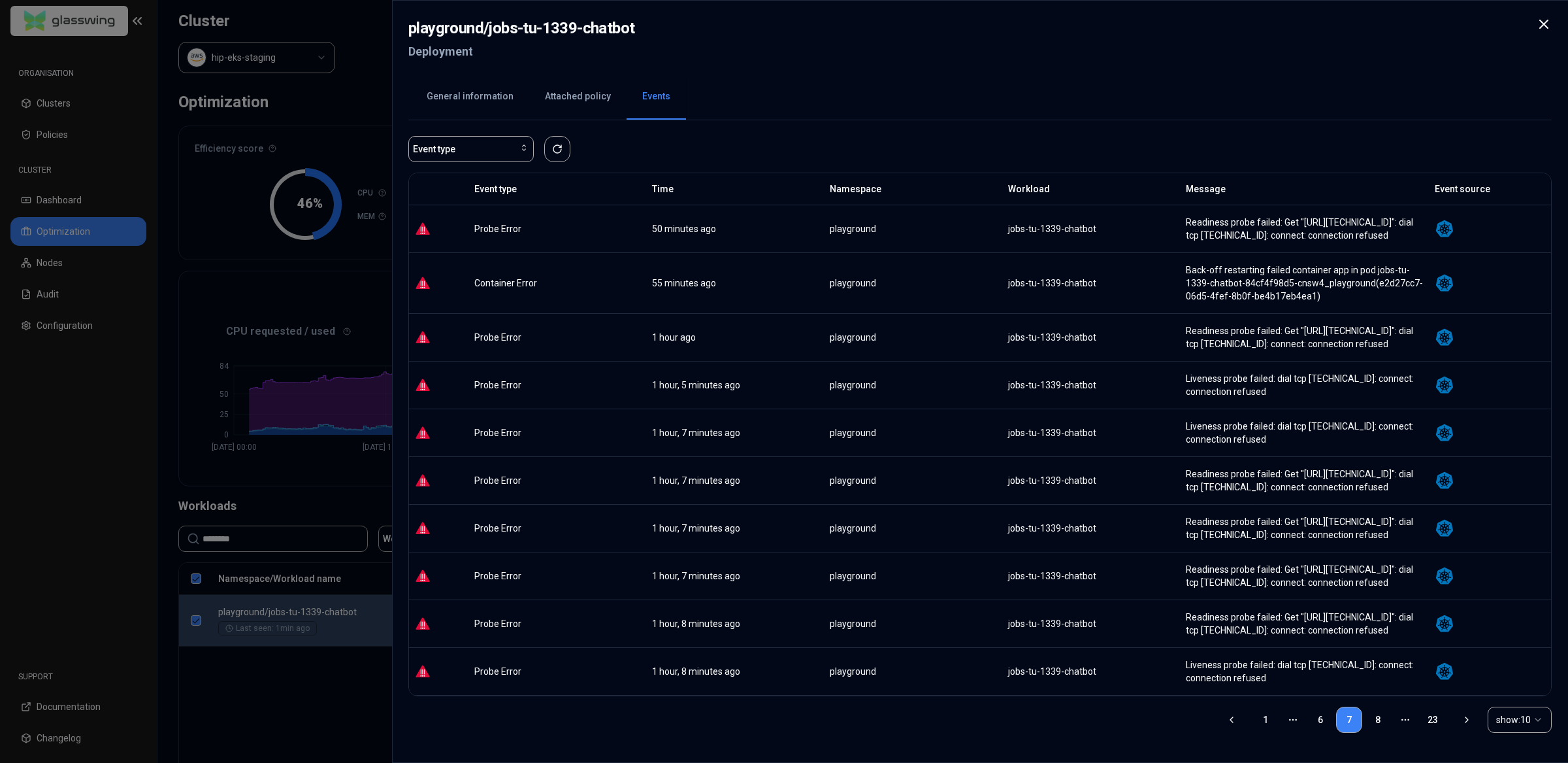
click at [373, 710] on div at bounding box center [784, 382] width 1568 height 763
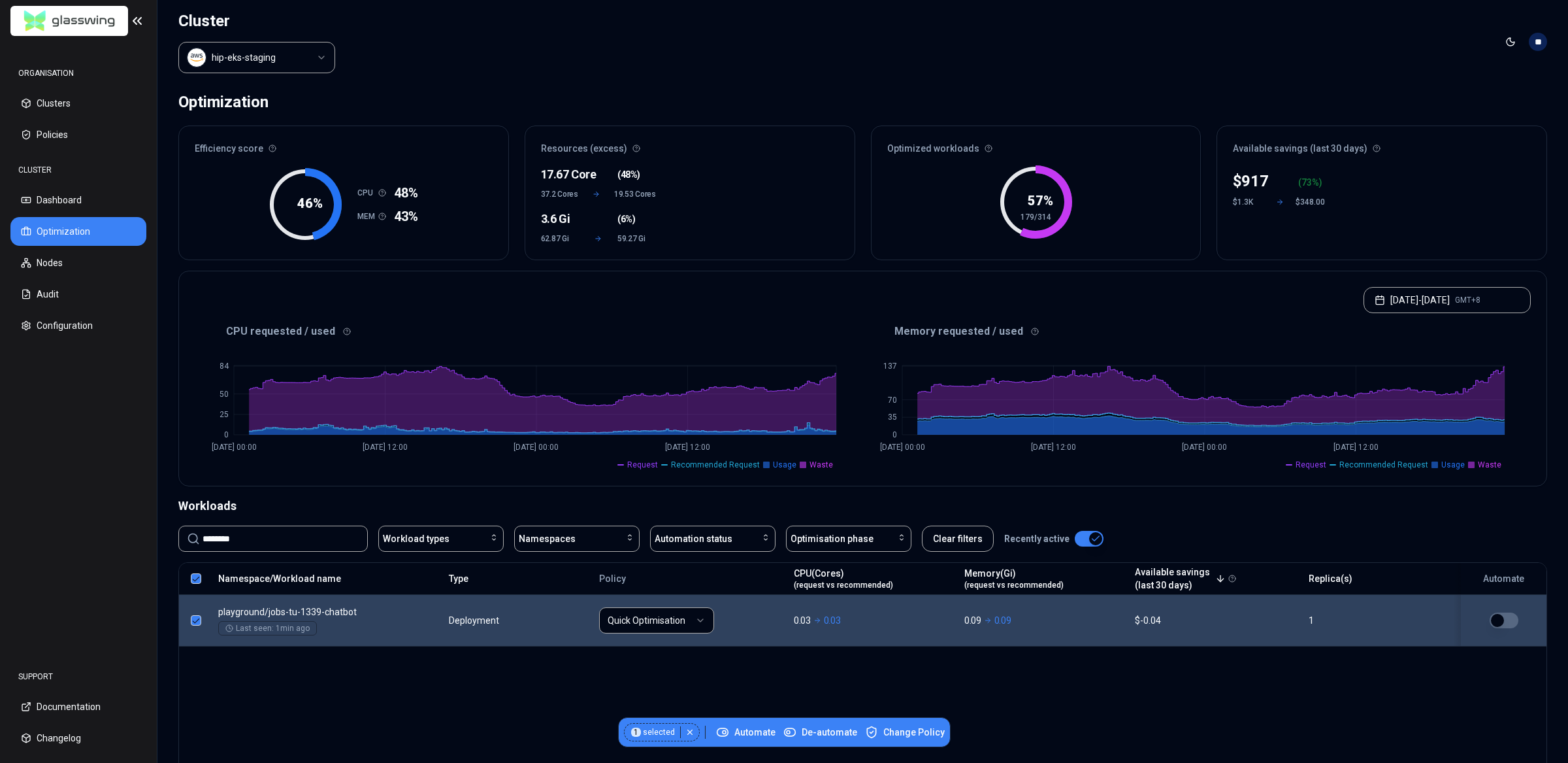
click at [477, 704] on div "Namespace/Workload name Type Policy CPU(Cores) (request vs recommended) Memory(…" at bounding box center [863, 687] width 1368 height 251
click at [459, 706] on div "Namespace/Workload name Type Policy CPU(Cores) (request vs recommended) Memory(…" at bounding box center [863, 687] width 1368 height 251
drag, startPoint x: 333, startPoint y: 523, endPoint x: 330, endPoint y: 531, distance: 8.5
click at [333, 525] on div "Workloads ******** Workload types Namespaces Automation status Optimisation pha…" at bounding box center [863, 677] width 1368 height 363
click at [328, 535] on input "********" at bounding box center [281, 538] width 157 height 25
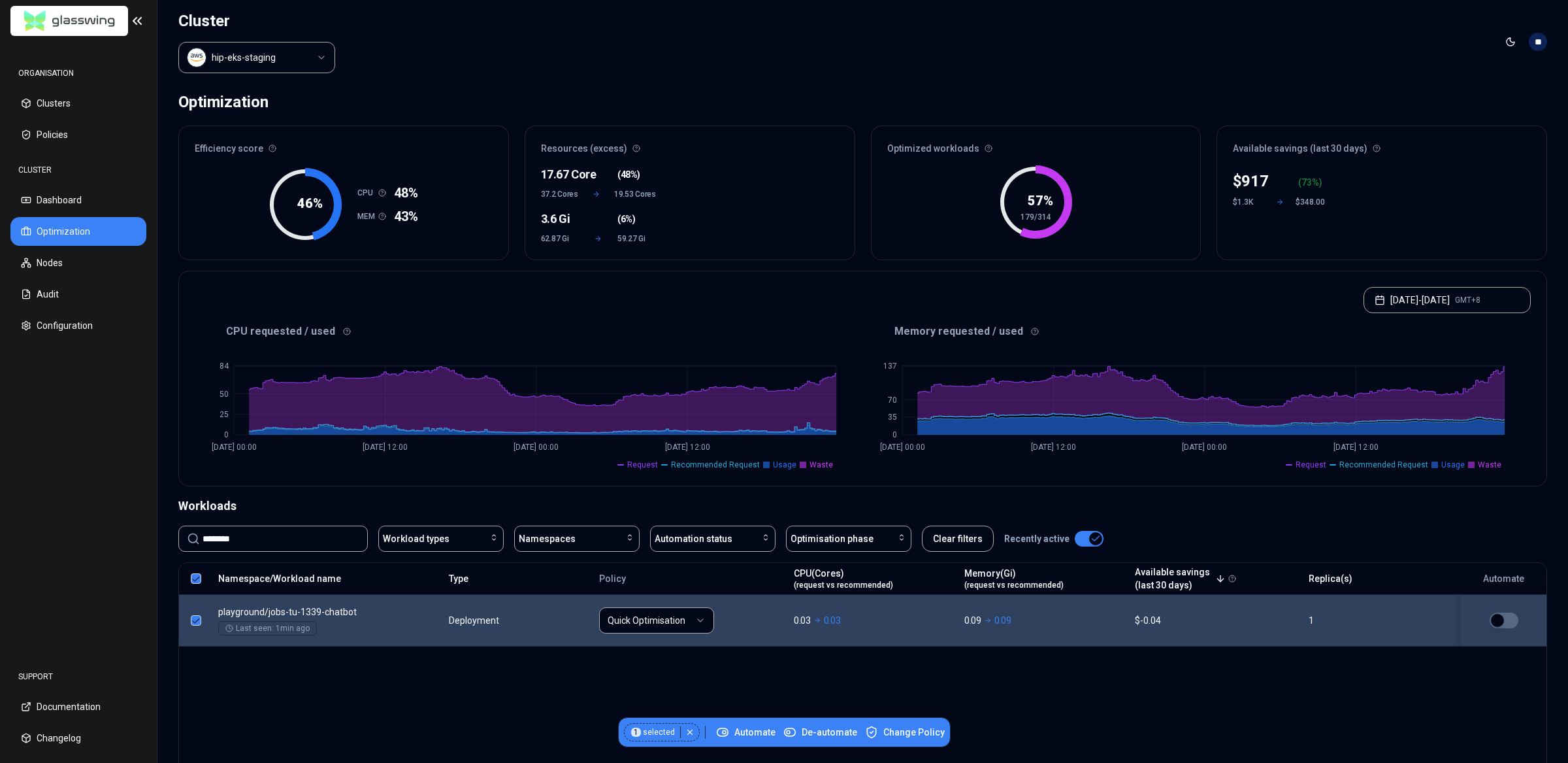
click at [328, 535] on input "********" at bounding box center [281, 539] width 157 height 25
click at [329, 534] on input "********" at bounding box center [281, 539] width 157 height 25
type input "*"
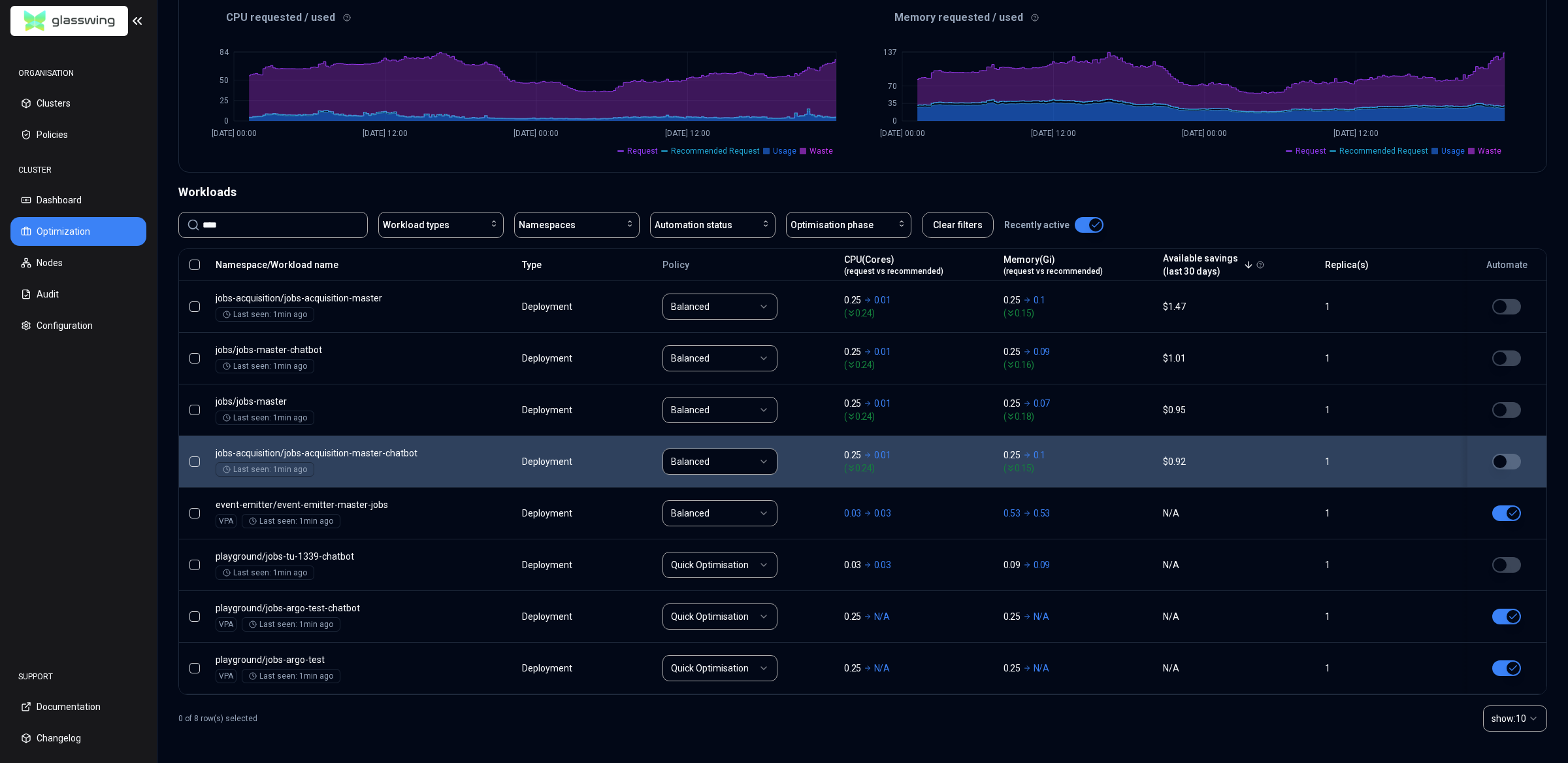
scroll to position [318, 0]
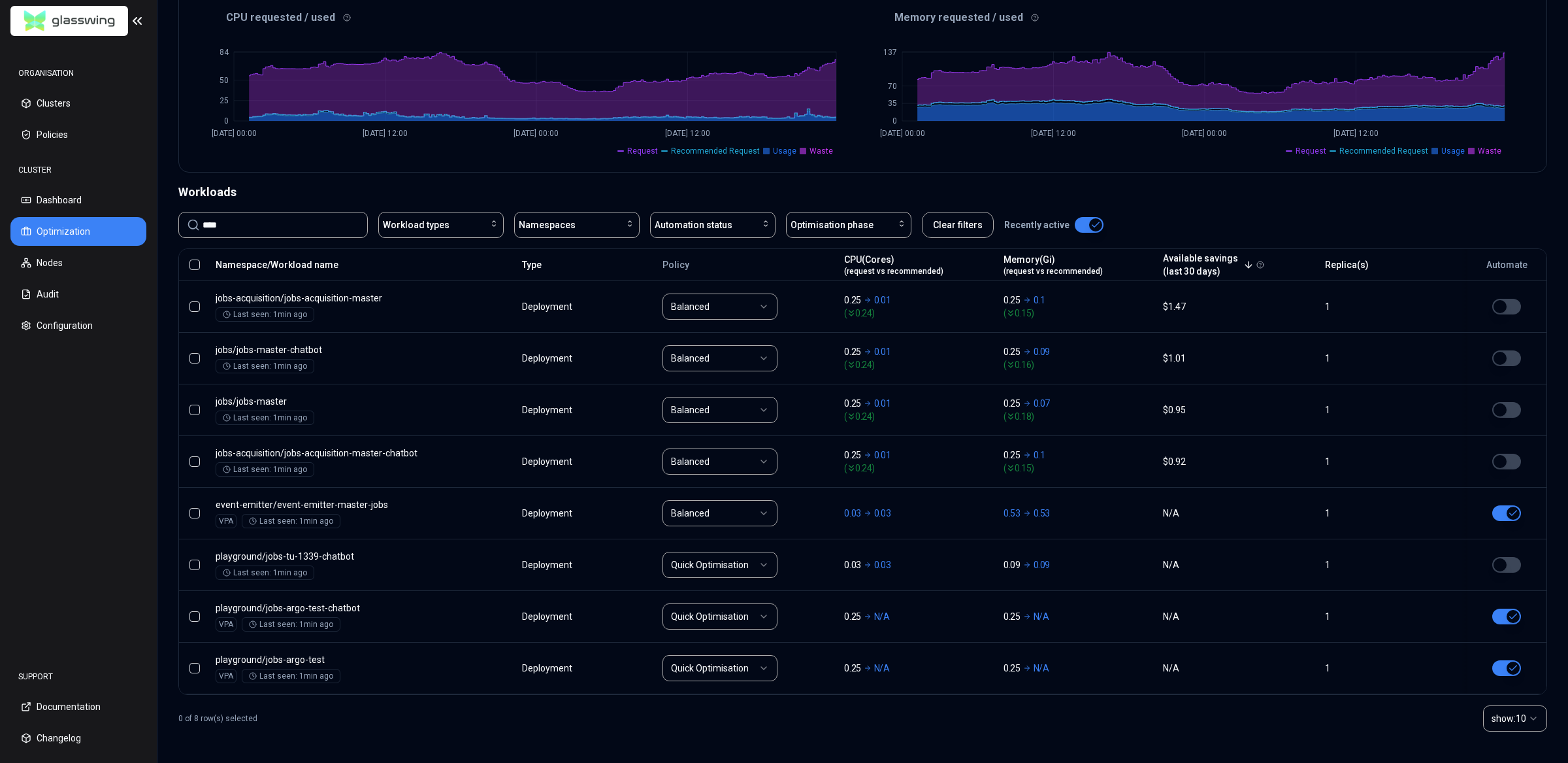
click at [1516, 715] on html "ORGANISATION Clusters Policies CLUSTER Dashboard Optimization Nodes Audit Confi…" at bounding box center [784, 382] width 1568 height 763
click at [453, 720] on div "0 of 8 row(s) selected show: 30" at bounding box center [863, 718] width 1368 height 47
click at [453, 718] on div "0 of 8 row(s) selected show: 30" at bounding box center [863, 718] width 1368 height 47
click at [456, 716] on div "0 of 8 row(s) selected show: 30" at bounding box center [863, 718] width 1368 height 47
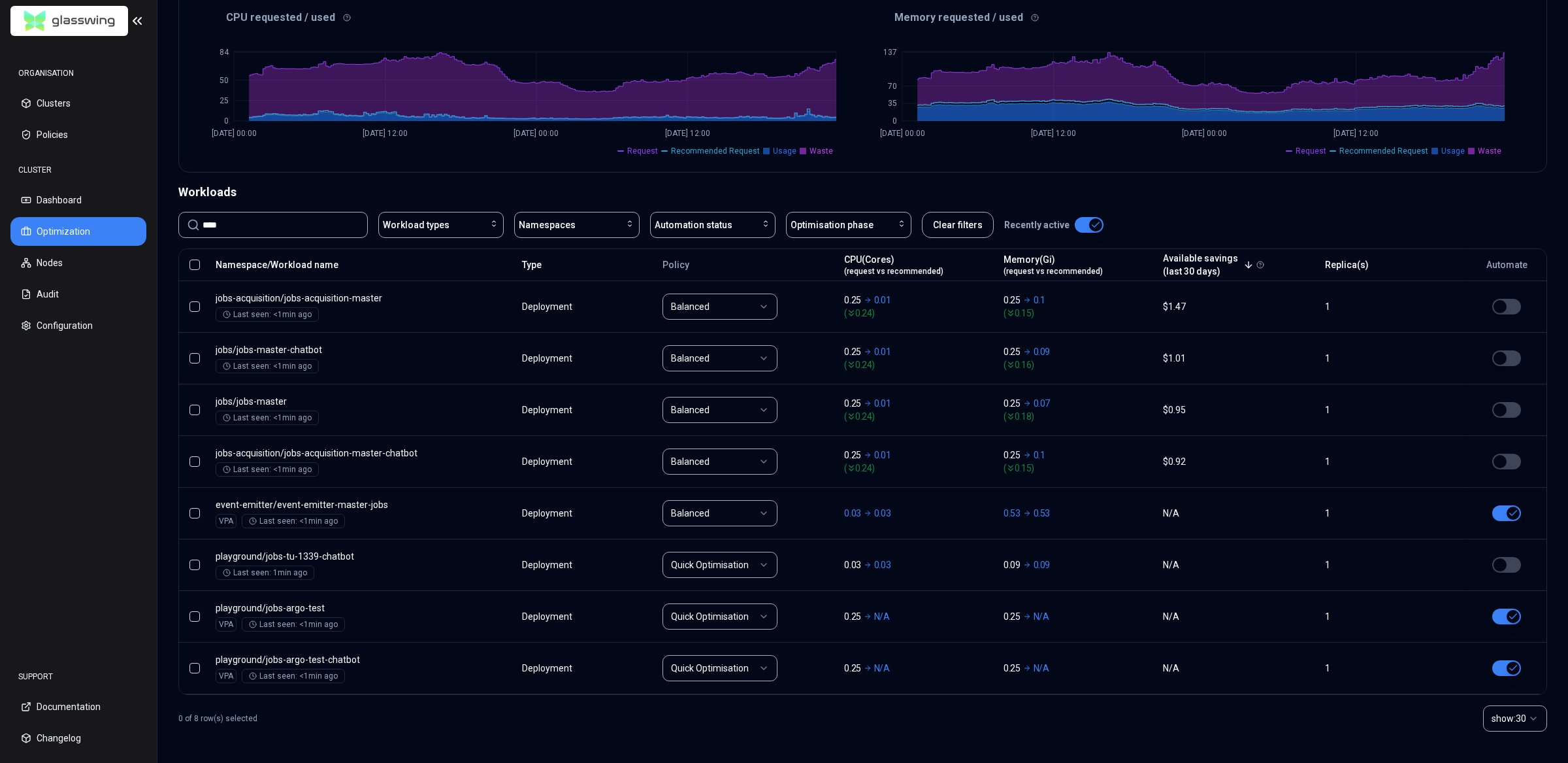
click at [456, 716] on div "0 of 8 row(s) selected show: 30" at bounding box center [863, 718] width 1368 height 47
click at [459, 715] on div "0 of 8 row(s) selected show: 30" at bounding box center [863, 718] width 1368 height 47
click at [1212, 740] on div "0 of 8 row(s) selected show: 30" at bounding box center [863, 718] width 1368 height 47
click at [639, 717] on div "0 of 8 row(s) selected show: 30" at bounding box center [863, 718] width 1368 height 47
click at [1190, 733] on div "0 of 8 row(s) selected show: 30" at bounding box center [863, 718] width 1368 height 47
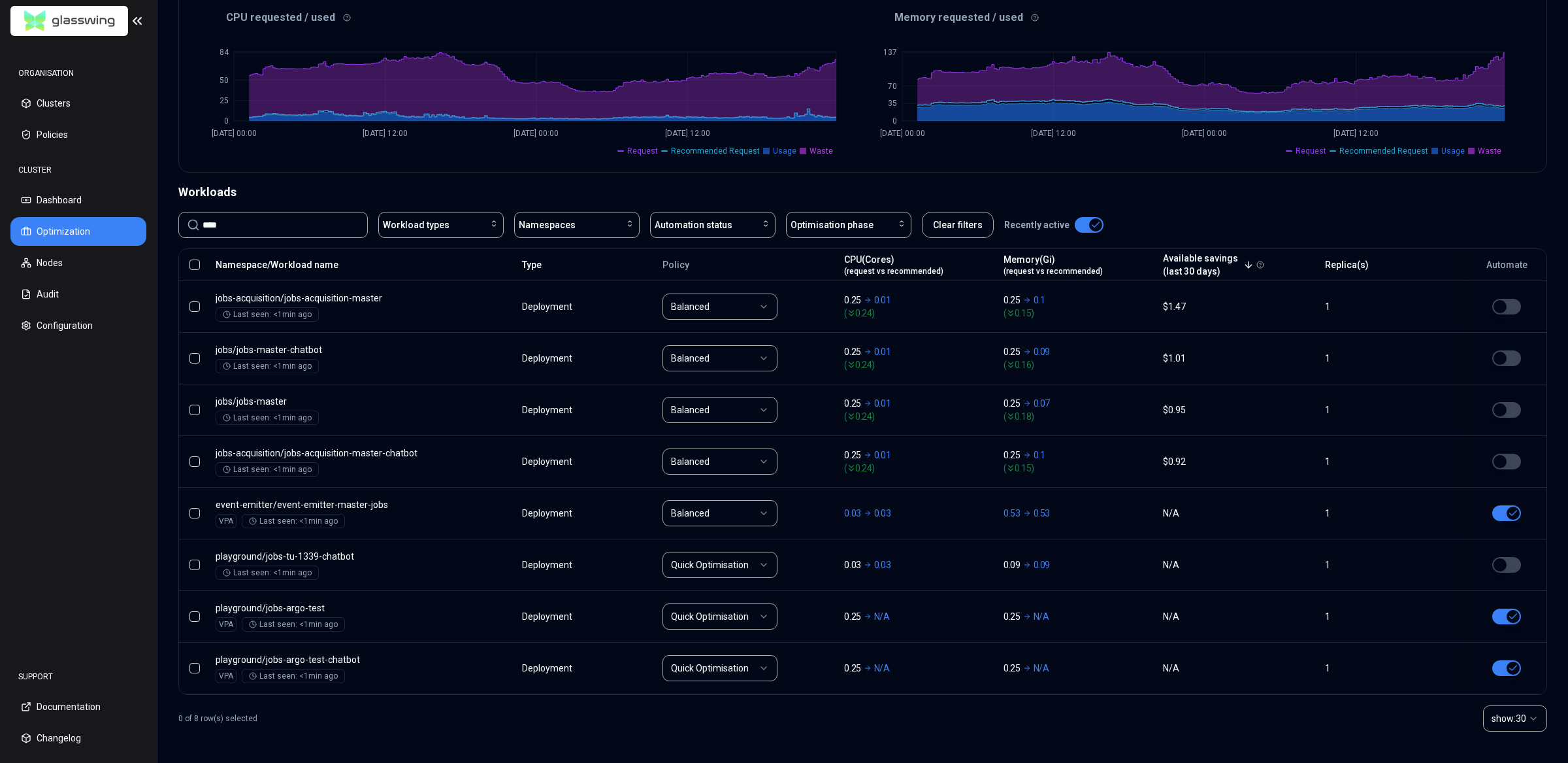
click at [1191, 729] on div "0 of 8 row(s) selected show: 30" at bounding box center [863, 718] width 1368 height 47
click at [1190, 729] on div "0 of 8 row(s) selected show: 30" at bounding box center [863, 718] width 1368 height 47
click at [943, 713] on div "0 of 8 row(s) selected show: 30" at bounding box center [863, 718] width 1368 height 47
click at [950, 711] on div "0 of 8 row(s) selected show: 30" at bounding box center [863, 718] width 1368 height 47
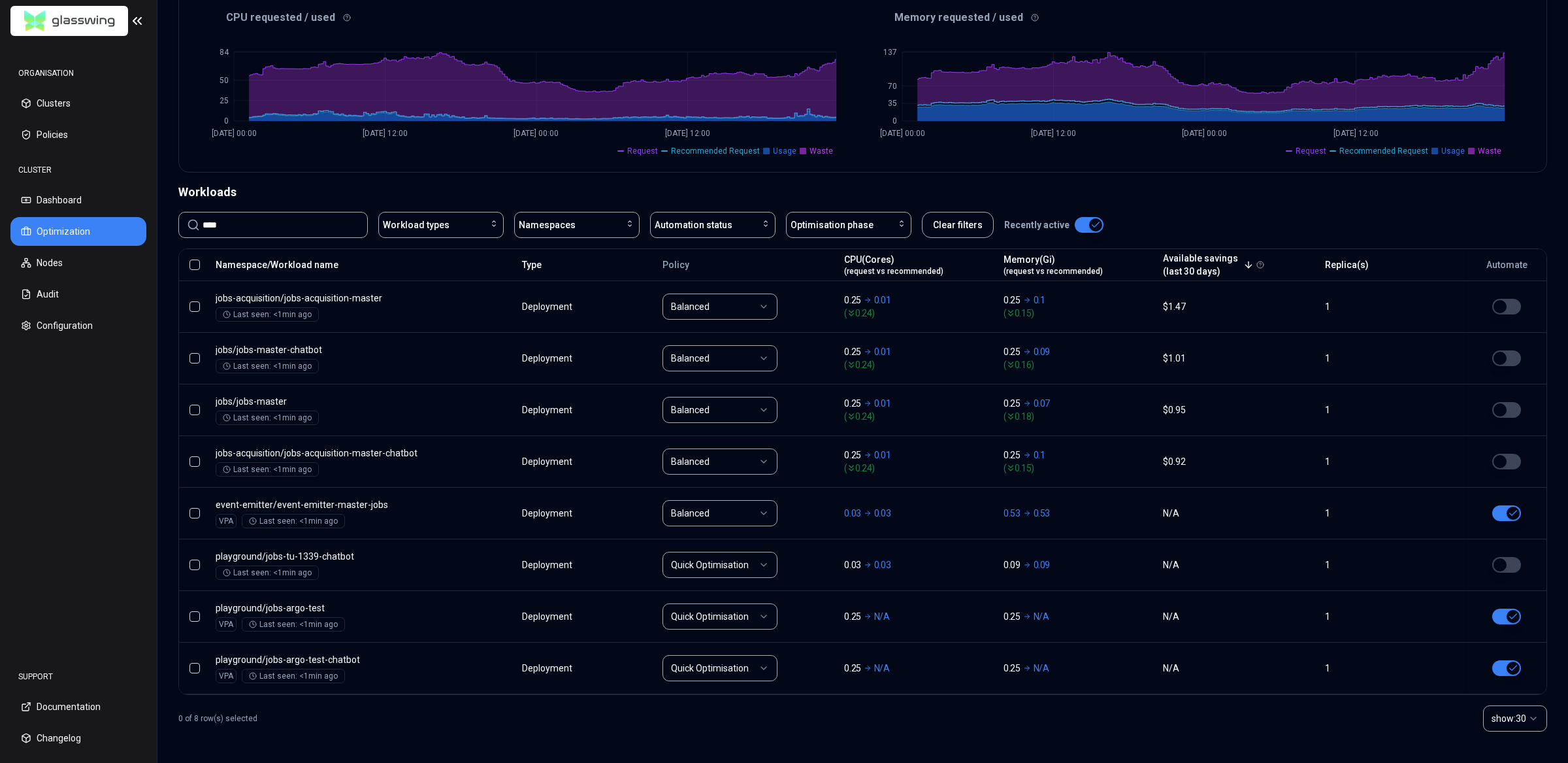
click at [311, 222] on input "****" at bounding box center [281, 224] width 157 height 25
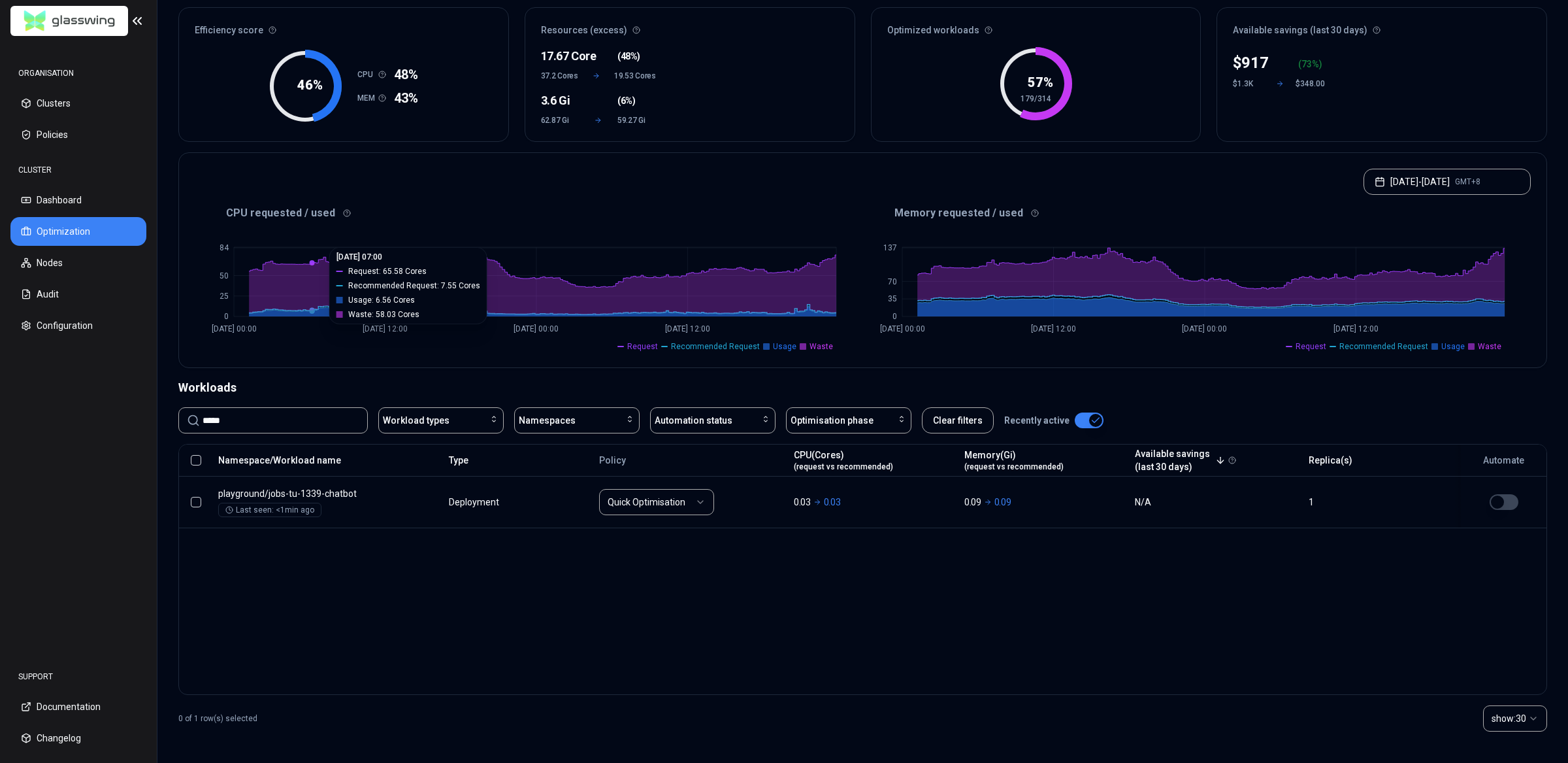
scroll to position [119, 0]
drag, startPoint x: 1267, startPoint y: 644, endPoint x: 1257, endPoint y: 642, distance: 10.2
click at [1263, 644] on div "Namespace/Workload name Type Policy CPU(Cores) (request vs recommended) Memory(…" at bounding box center [863, 569] width 1368 height 251
drag, startPoint x: 1200, startPoint y: 639, endPoint x: 1172, endPoint y: 638, distance: 28.0
click at [1189, 640] on div "Namespace/Workload name Type Policy CPU(Cores) (request vs recommended) Memory(…" at bounding box center [863, 569] width 1368 height 251
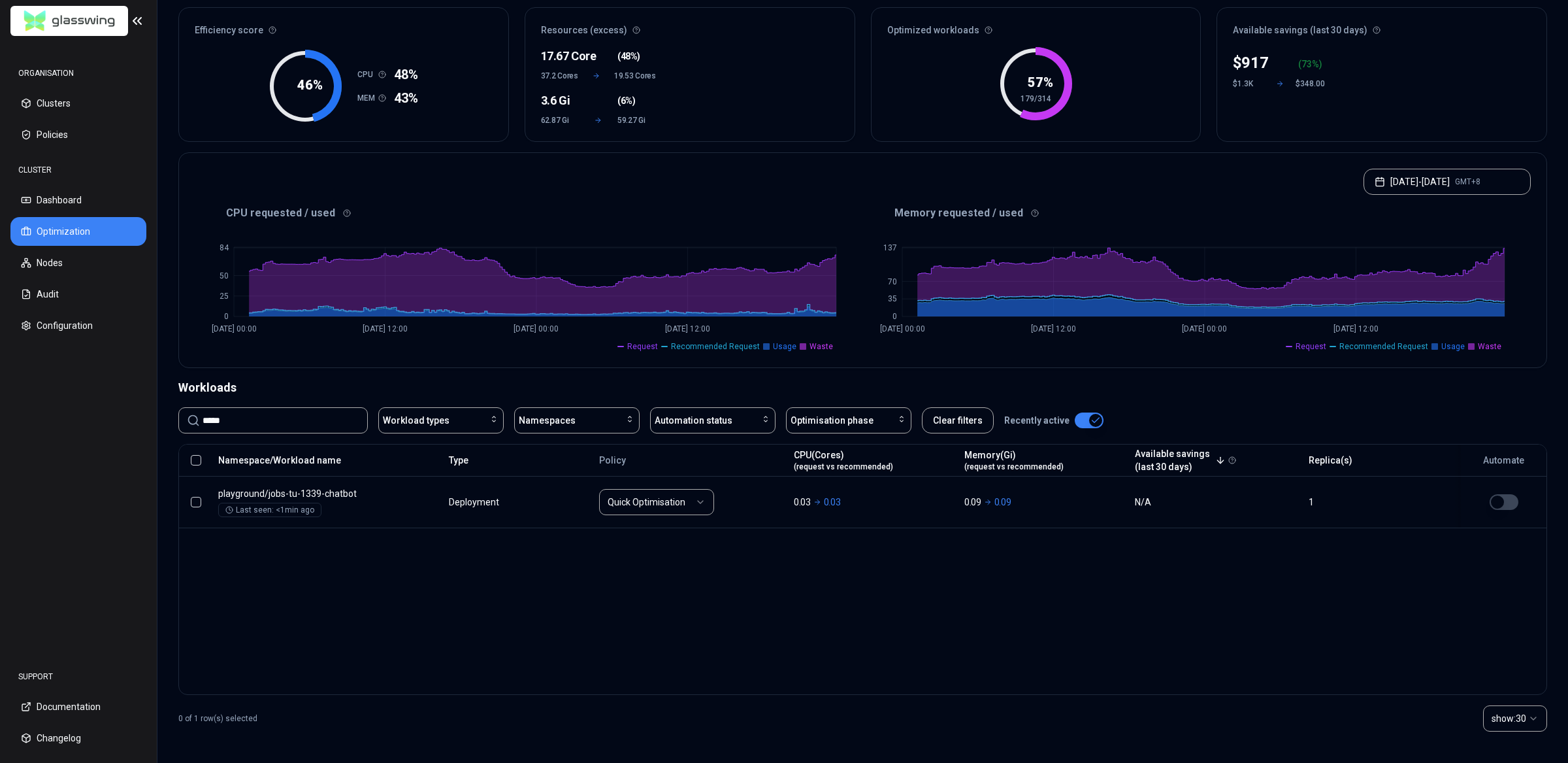
click at [277, 421] on input "*****" at bounding box center [281, 420] width 157 height 25
drag, startPoint x: 1091, startPoint y: 655, endPoint x: 1094, endPoint y: 601, distance: 54.1
click at [1091, 656] on div "Namespace/Workload name Type Policy CPU(Cores) (request vs recommended) Memory(…" at bounding box center [863, 569] width 1368 height 251
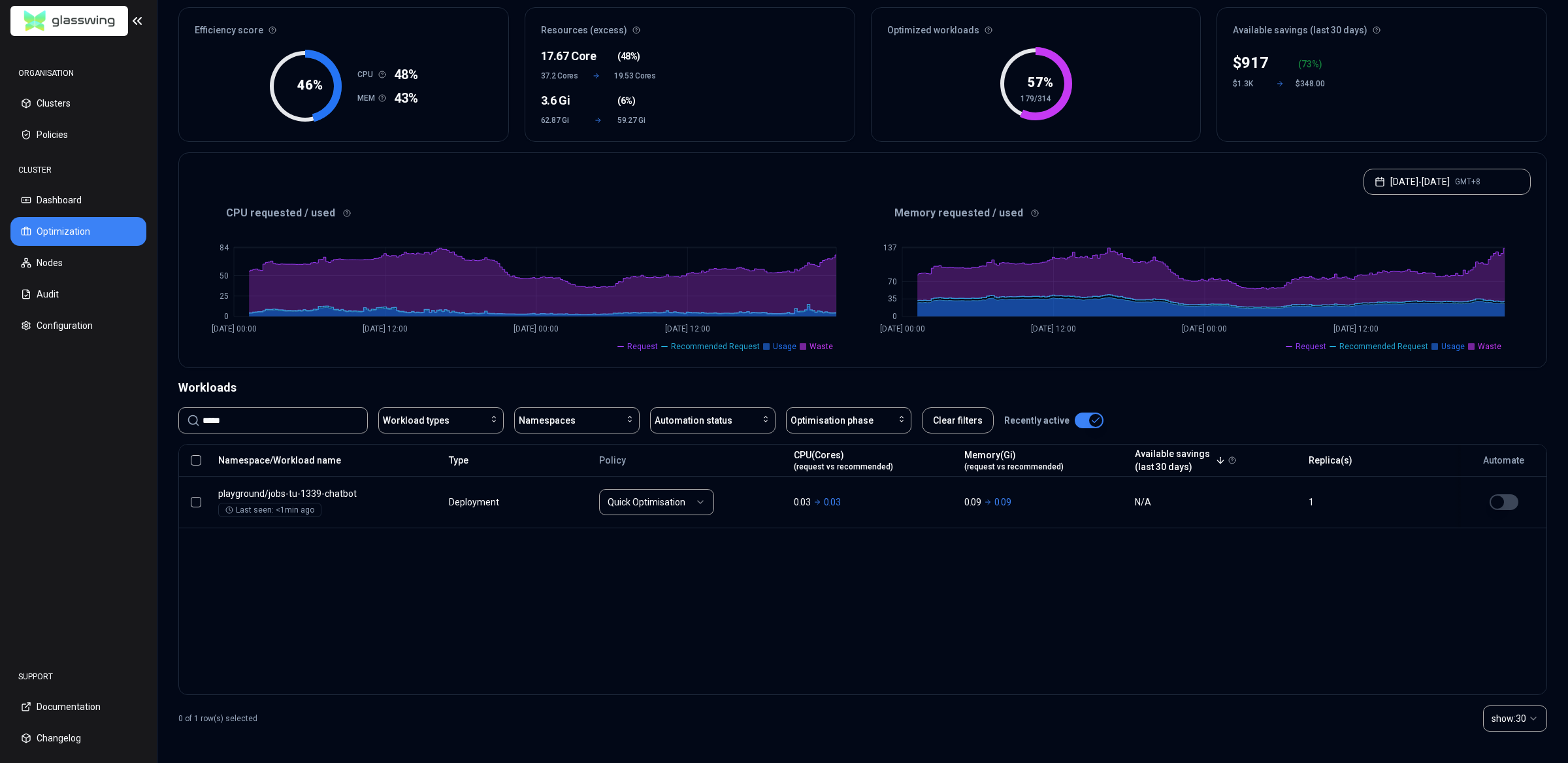
click at [961, 613] on div "Namespace/Workload name Type Policy CPU(Cores) (request vs recommended) Memory(…" at bounding box center [863, 569] width 1368 height 251
click at [963, 607] on div "Namespace/Workload name Type Policy CPU(Cores) (request vs recommended) Memory(…" at bounding box center [863, 569] width 1368 height 251
click at [310, 416] on input "*****" at bounding box center [281, 420] width 157 height 25
click at [311, 416] on input "*****" at bounding box center [281, 420] width 157 height 25
click at [311, 417] on input "*****" at bounding box center [281, 420] width 157 height 25
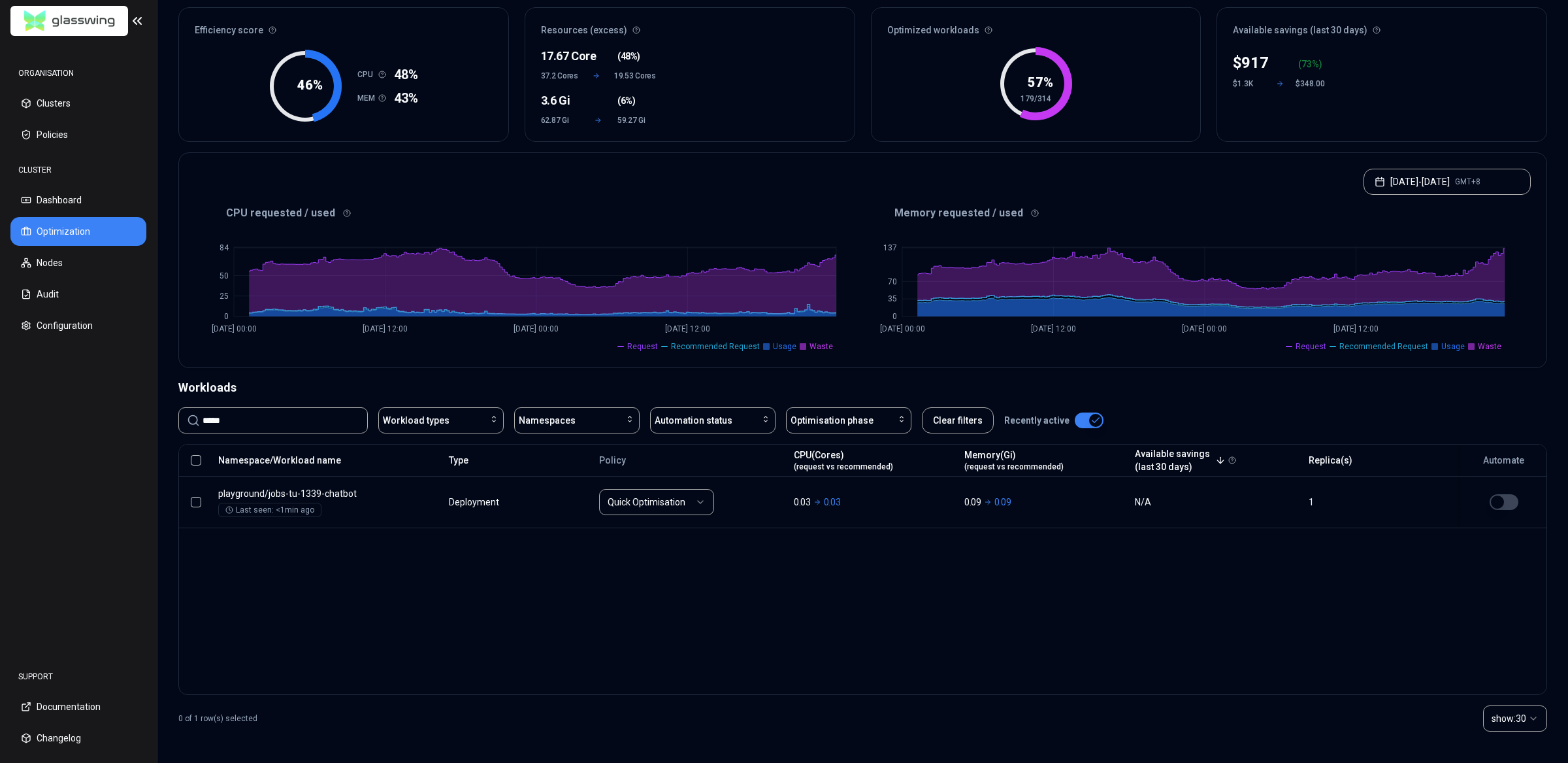
click at [312, 421] on input "*****" at bounding box center [281, 420] width 157 height 25
type input "******"
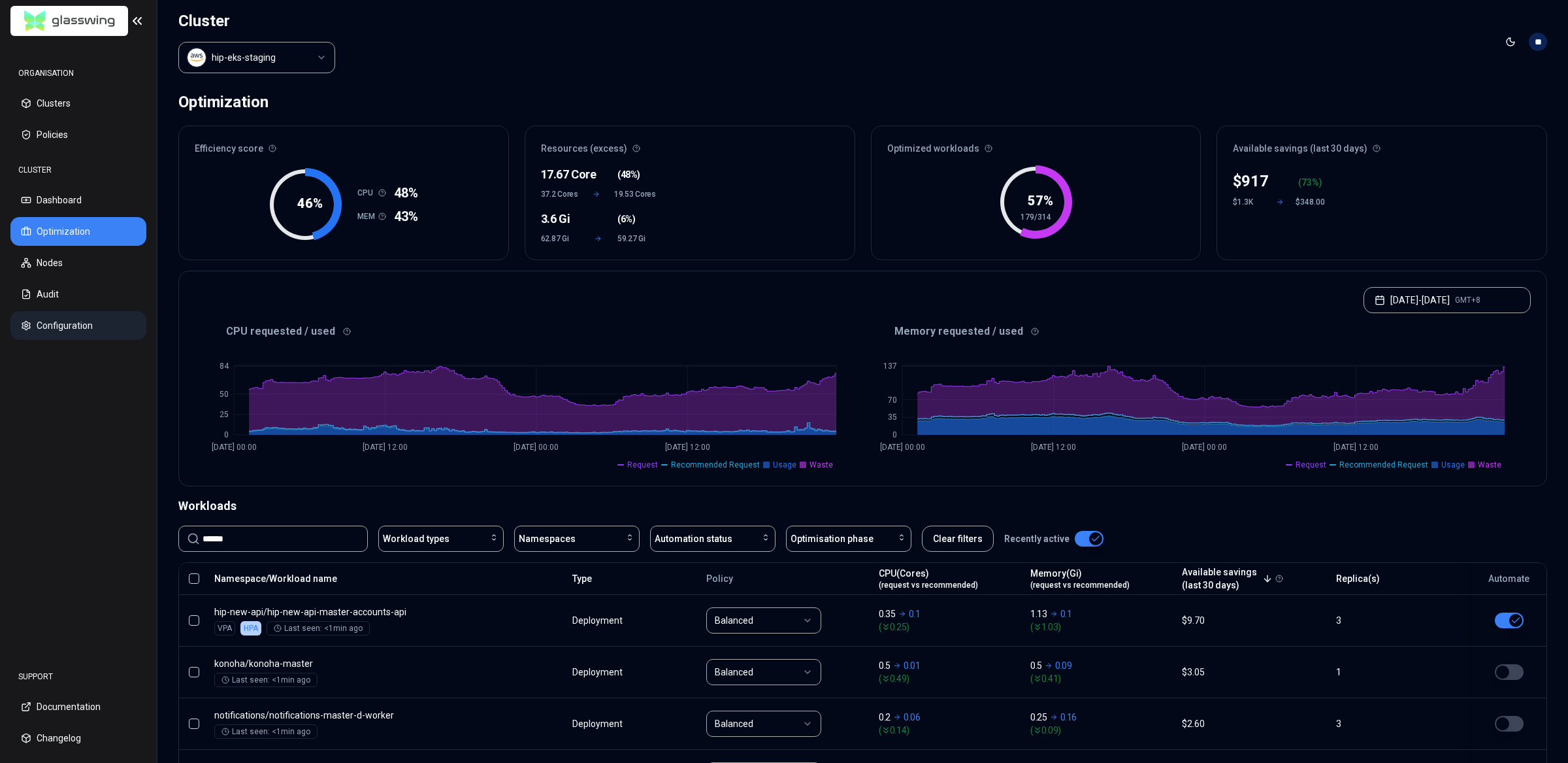
click at [45, 331] on button "Configuration" at bounding box center [79, 325] width 136 height 29
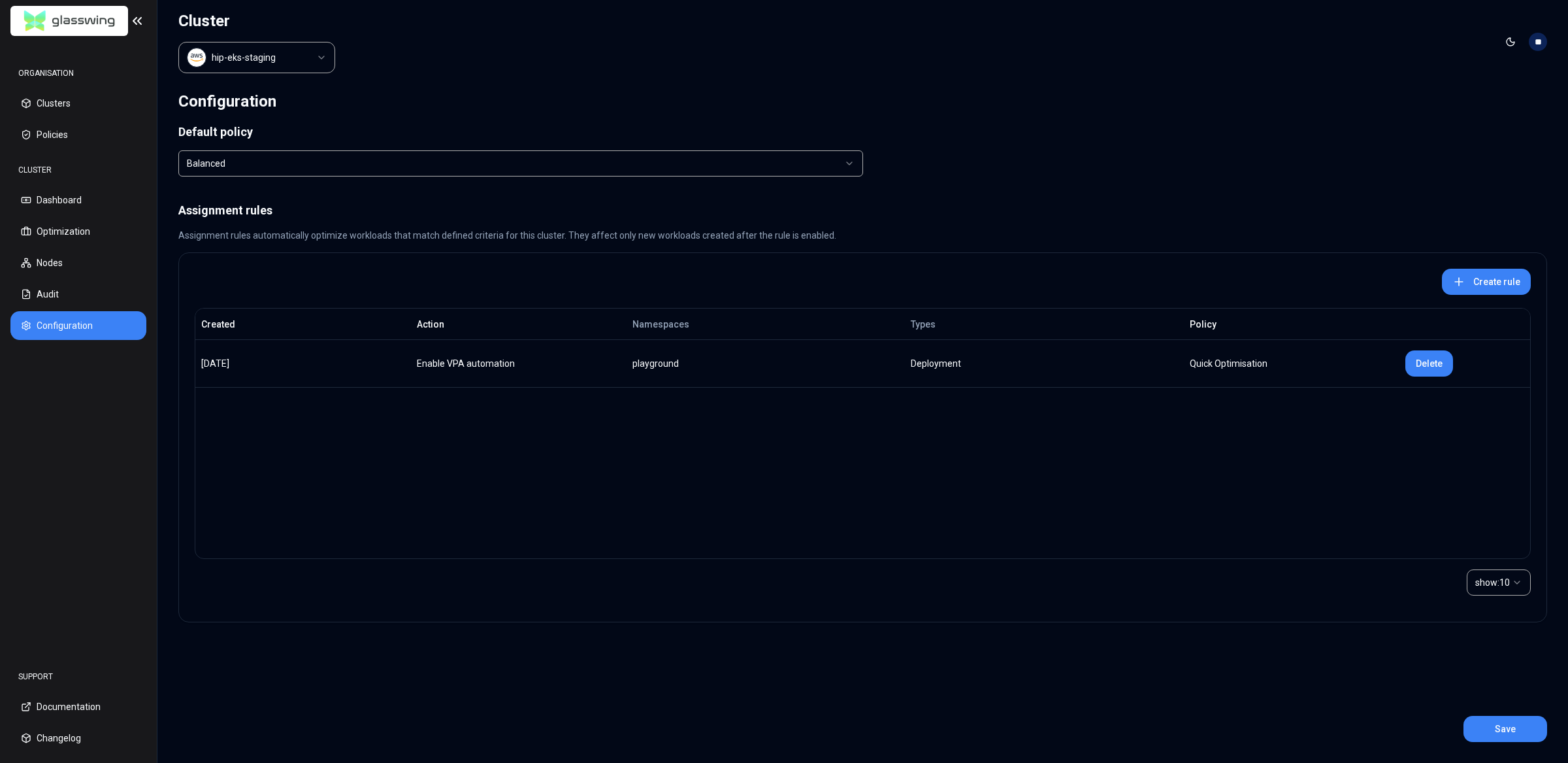
click at [602, 576] on div "show: 10" at bounding box center [863, 582] width 1336 height 47
click at [834, 527] on div "Created Action Namespaces Types Policy 8 days, 10 hours ago Enable VPA automati…" at bounding box center [863, 434] width 1336 height 251
click at [526, 495] on div "Created Action Namespaces Types Policy 8 days, 10 hours ago Enable VPA automati…" at bounding box center [863, 434] width 1336 height 251
click at [1263, 652] on div "Default policy Balanced Assignment rules Assignment rules automatically optimiz…" at bounding box center [863, 420] width 1368 height 592
drag, startPoint x: 1496, startPoint y: 105, endPoint x: 1522, endPoint y: 87, distance: 31.6
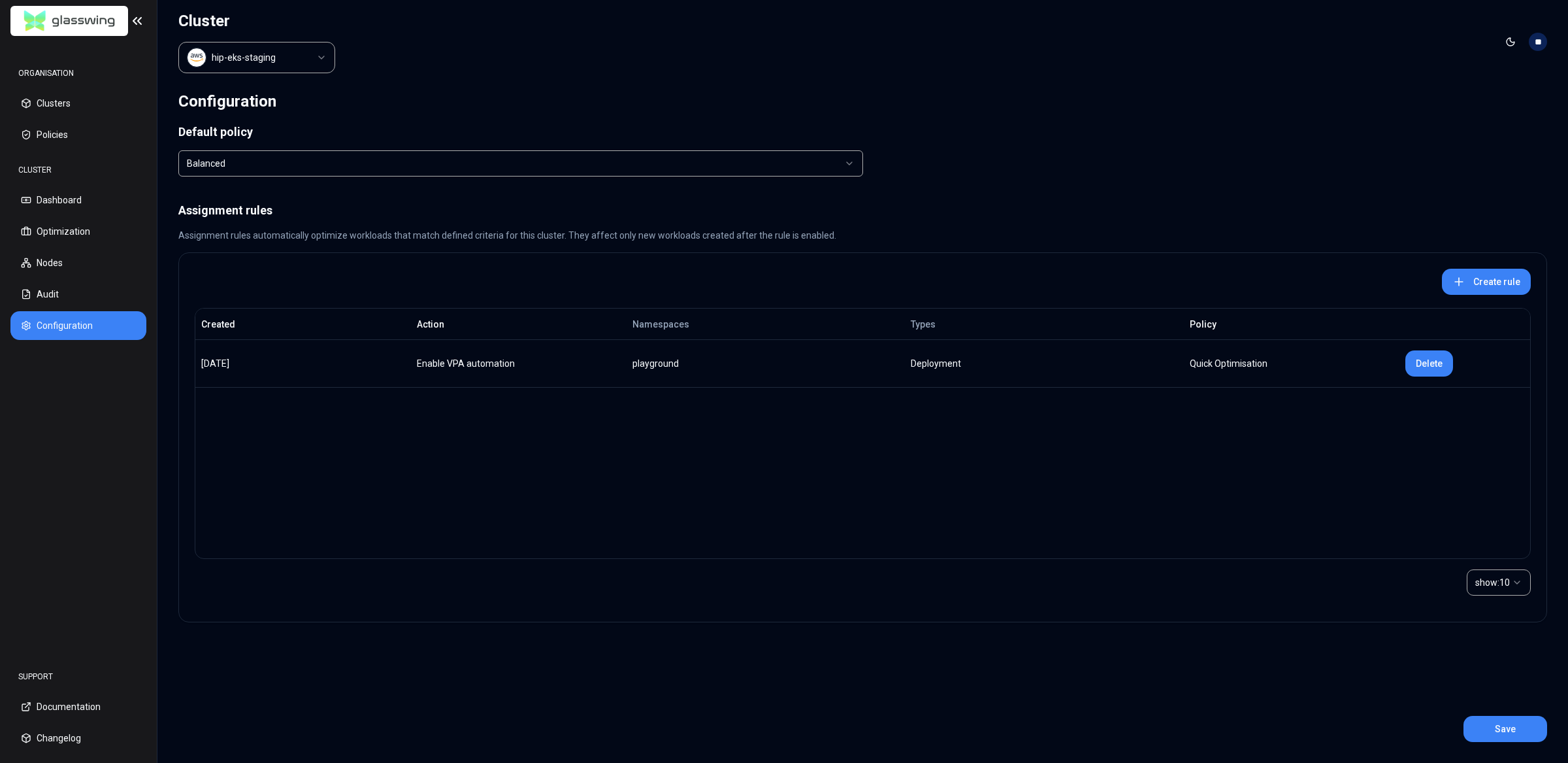
click at [1498, 104] on div "Configuration" at bounding box center [863, 102] width 1368 height 25
click at [1534, 47] on html "ORGANISATION Clusters Policies CLUSTER Dashboard Optimization Nodes Audit Confi…" at bounding box center [784, 382] width 1568 height 763
click at [1446, 104] on div "Settings" at bounding box center [1474, 102] width 139 height 21
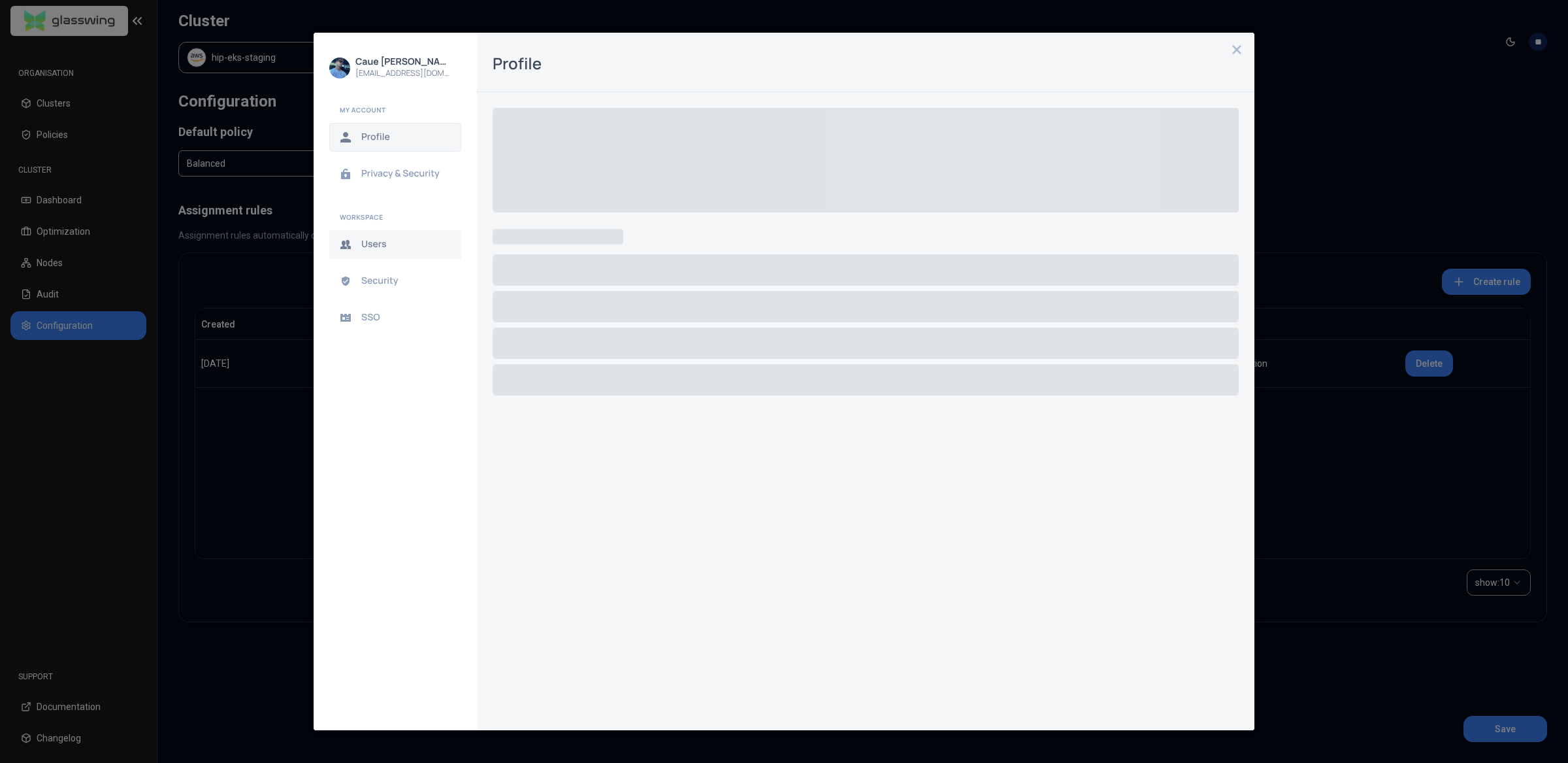
click at [385, 250] on button "Users" at bounding box center [395, 244] width 132 height 29
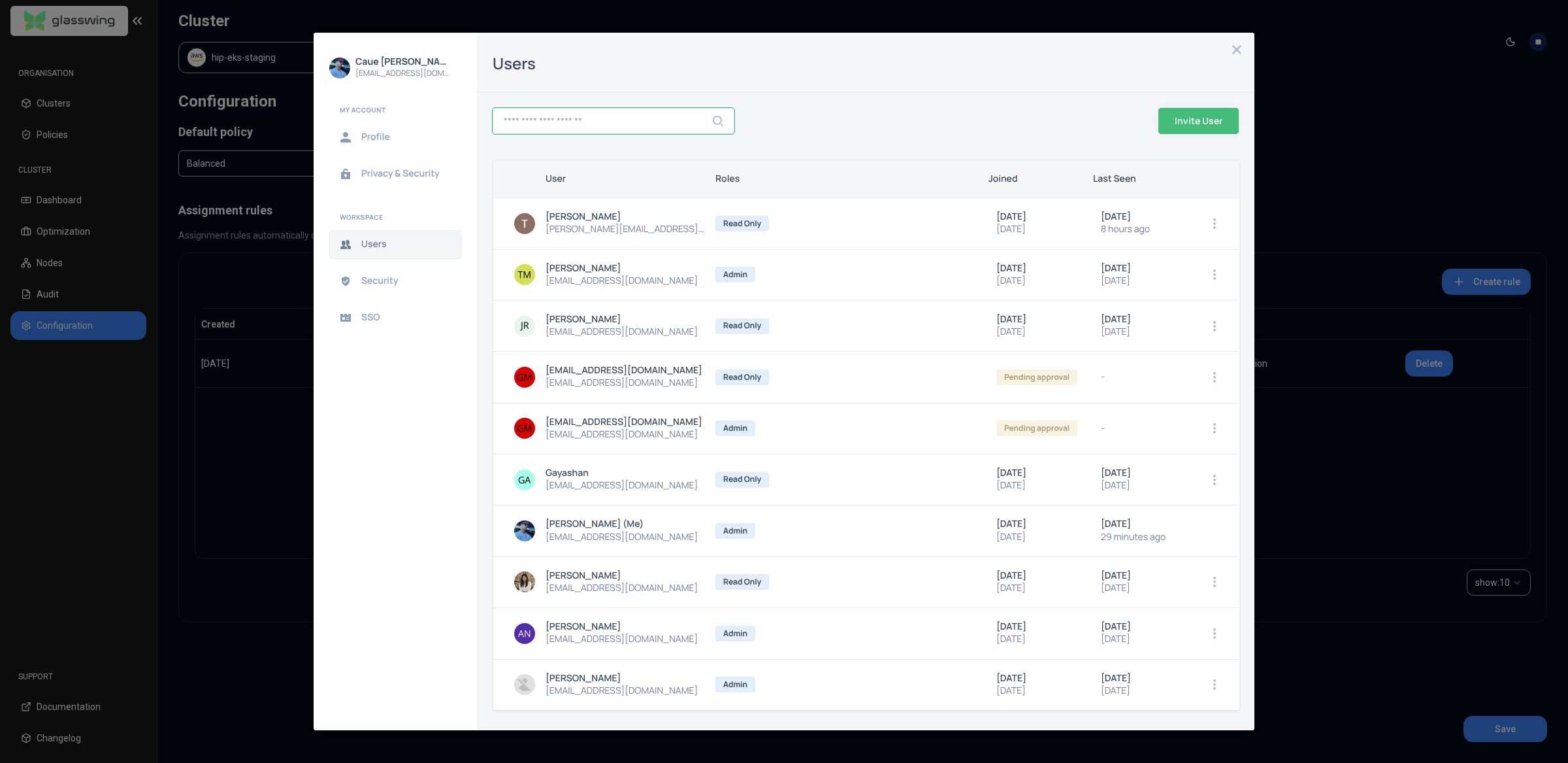
click at [636, 119] on input "text" at bounding box center [614, 121] width 240 height 25
drag, startPoint x: 1057, startPoint y: 124, endPoint x: 1241, endPoint y: 116, distance: 184.2
click at [1065, 124] on div at bounding box center [941, 120] width 413 height 47
drag, startPoint x: 1246, startPoint y: 116, endPoint x: 1236, endPoint y: 117, distance: 10.0
click at [1241, 117] on div "​ Invite User User Roles Joined Last Seen Tobias Fielitz tobias@glasswing.cloud…" at bounding box center [865, 411] width 778 height 638
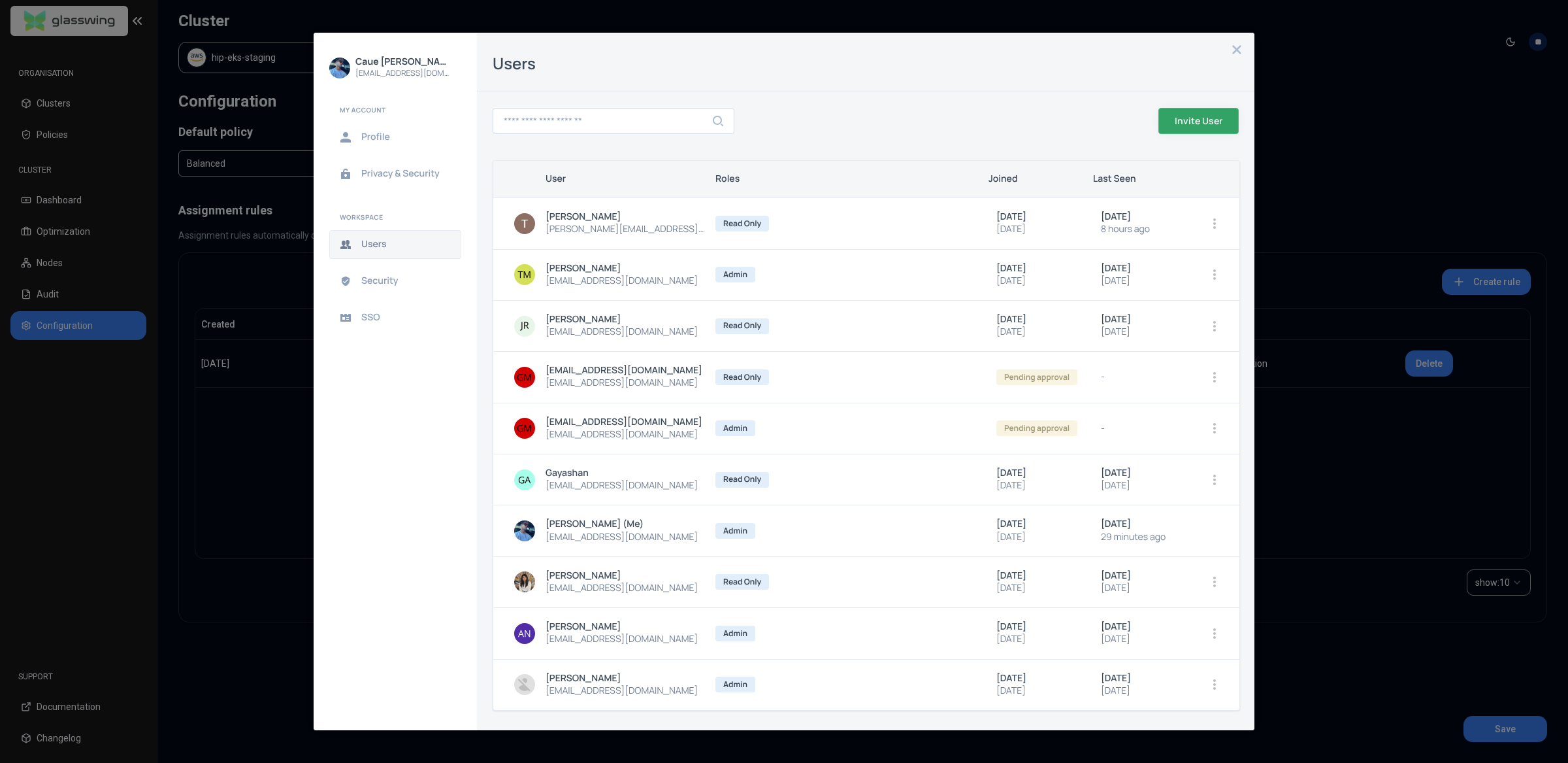
click at [0, 0] on span "Invite User" at bounding box center [0, 0] width 0 height 0
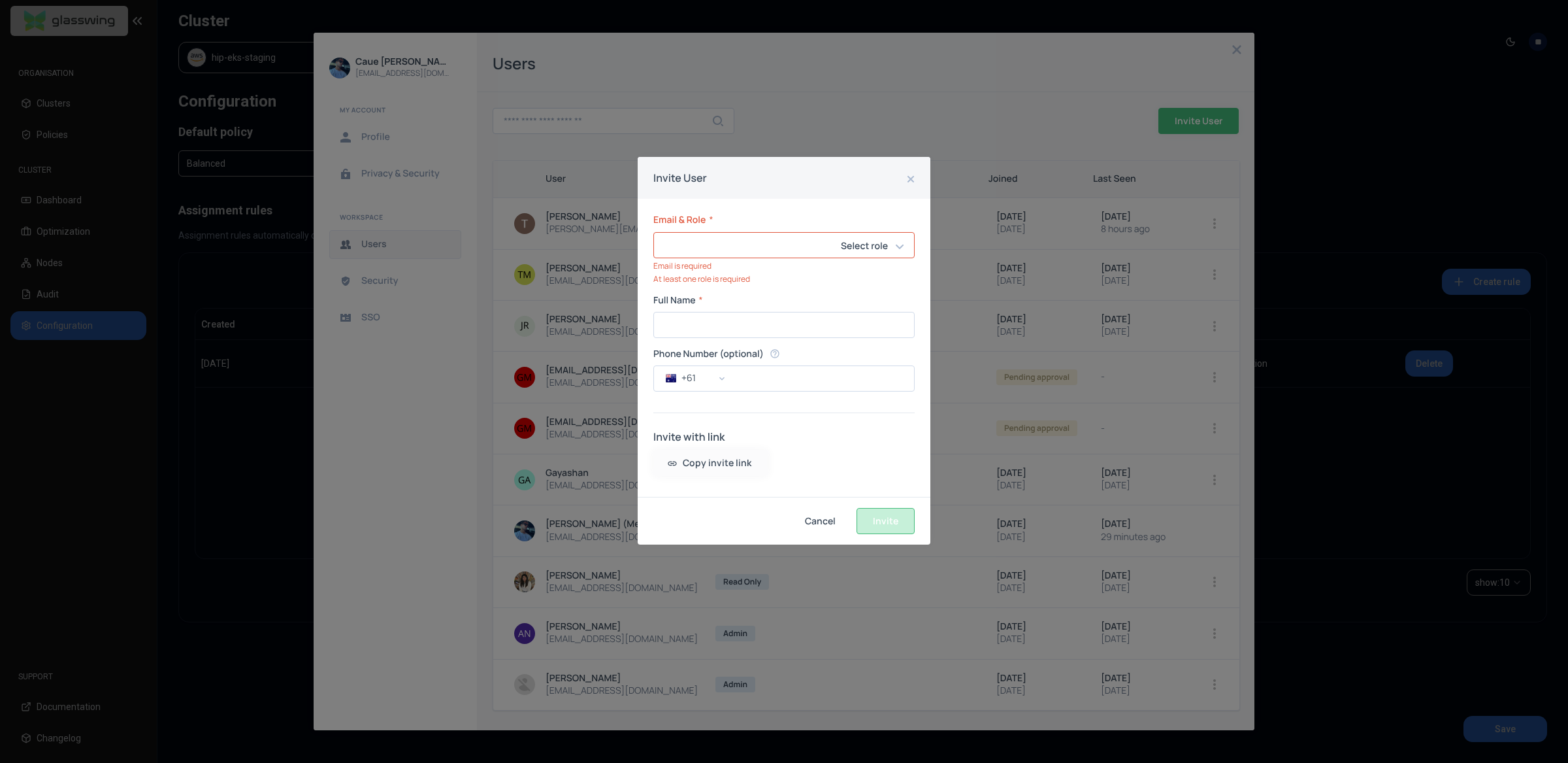
click at [622, 113] on div "Invite User Email & Role * Select role ​ ​ Email is required At least one role …" at bounding box center [784, 382] width 1568 height 763
click at [620, 120] on div "Invite User Email & Role * Select role ​ ​ Email is required At least one role …" at bounding box center [784, 382] width 1568 height 763
click at [824, 510] on button "Cancel" at bounding box center [820, 521] width 62 height 26
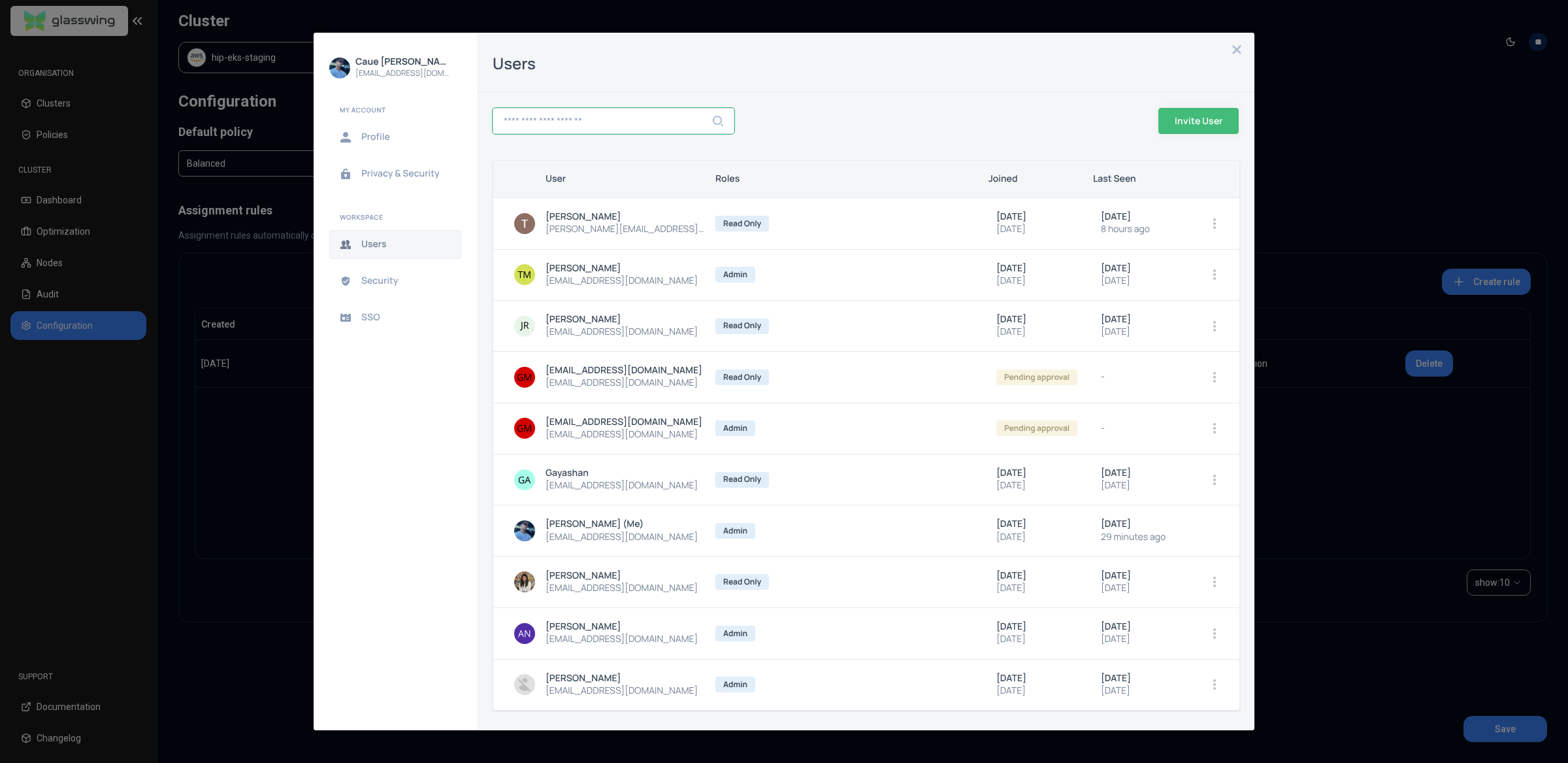
click at [597, 125] on input "text" at bounding box center [614, 121] width 240 height 25
type input "*******"
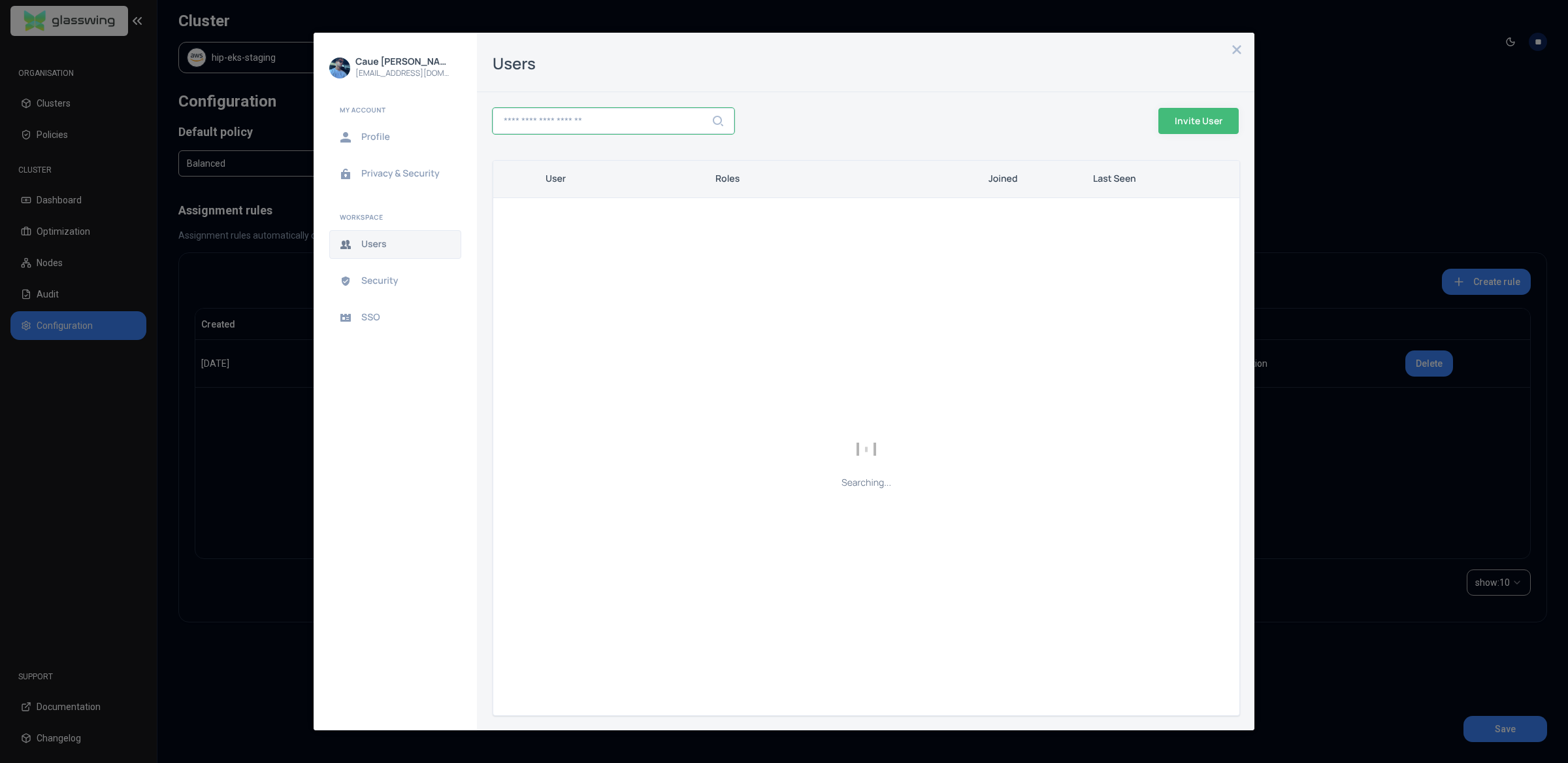
drag, startPoint x: 939, startPoint y: 110, endPoint x: 1095, endPoint y: 130, distance: 157.3
click at [939, 110] on div at bounding box center [941, 120] width 413 height 47
click at [0, 0] on span "Invite User" at bounding box center [0, 0] width 0 height 0
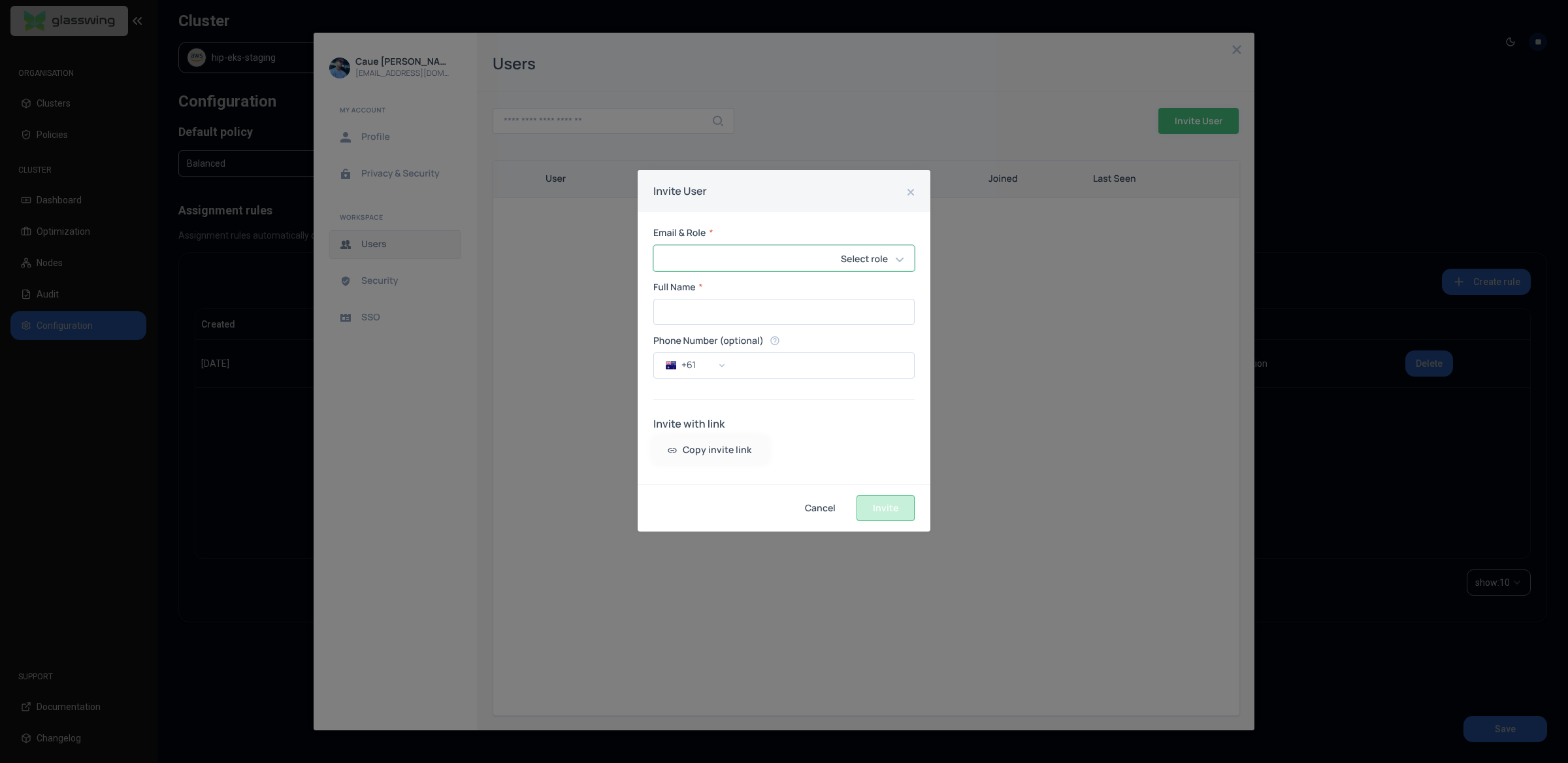
click at [727, 260] on input "email" at bounding box center [760, 258] width 212 height 25
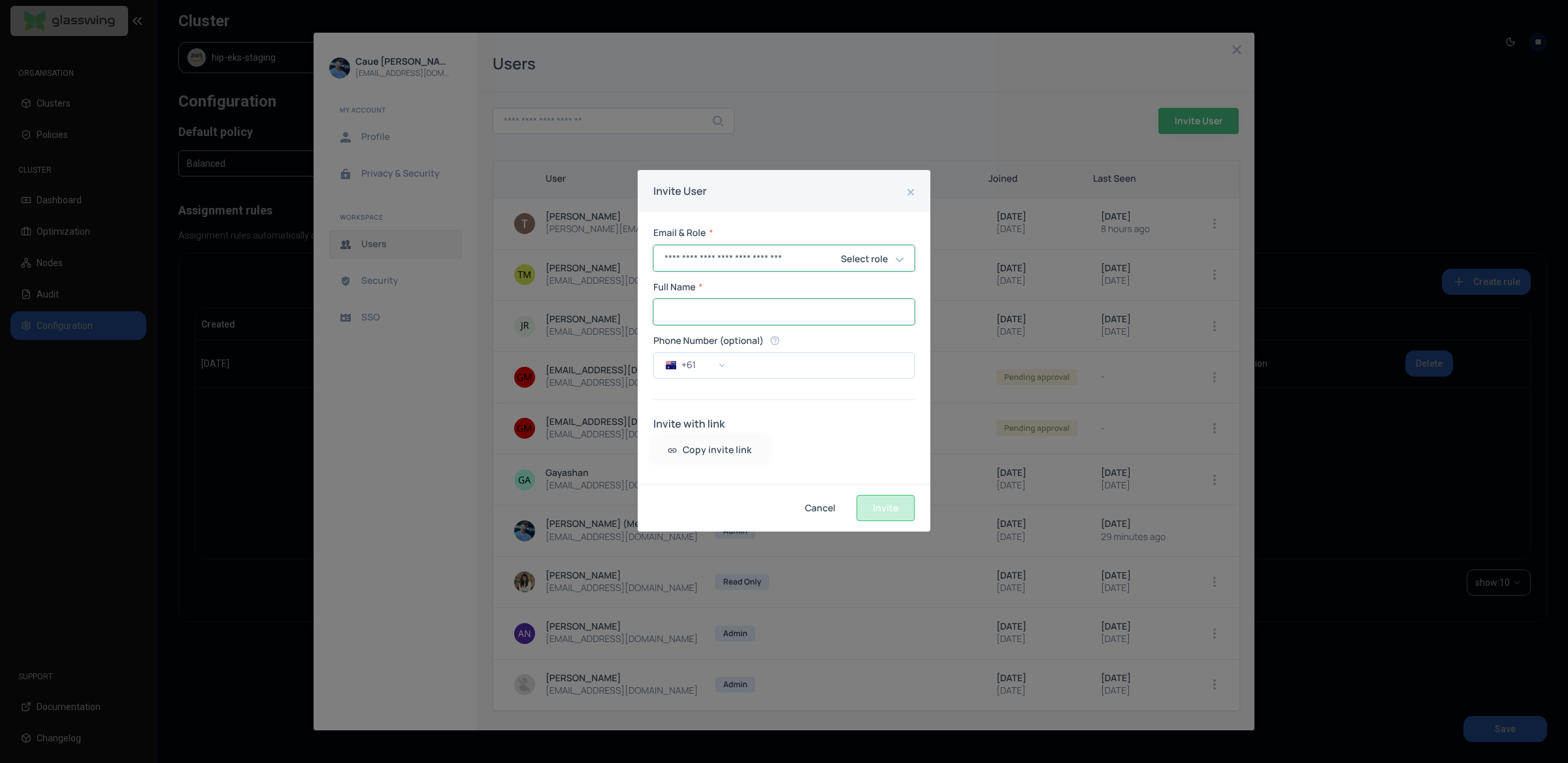
type input "**********"
click at [712, 316] on input "Full Name" at bounding box center [784, 312] width 260 height 25
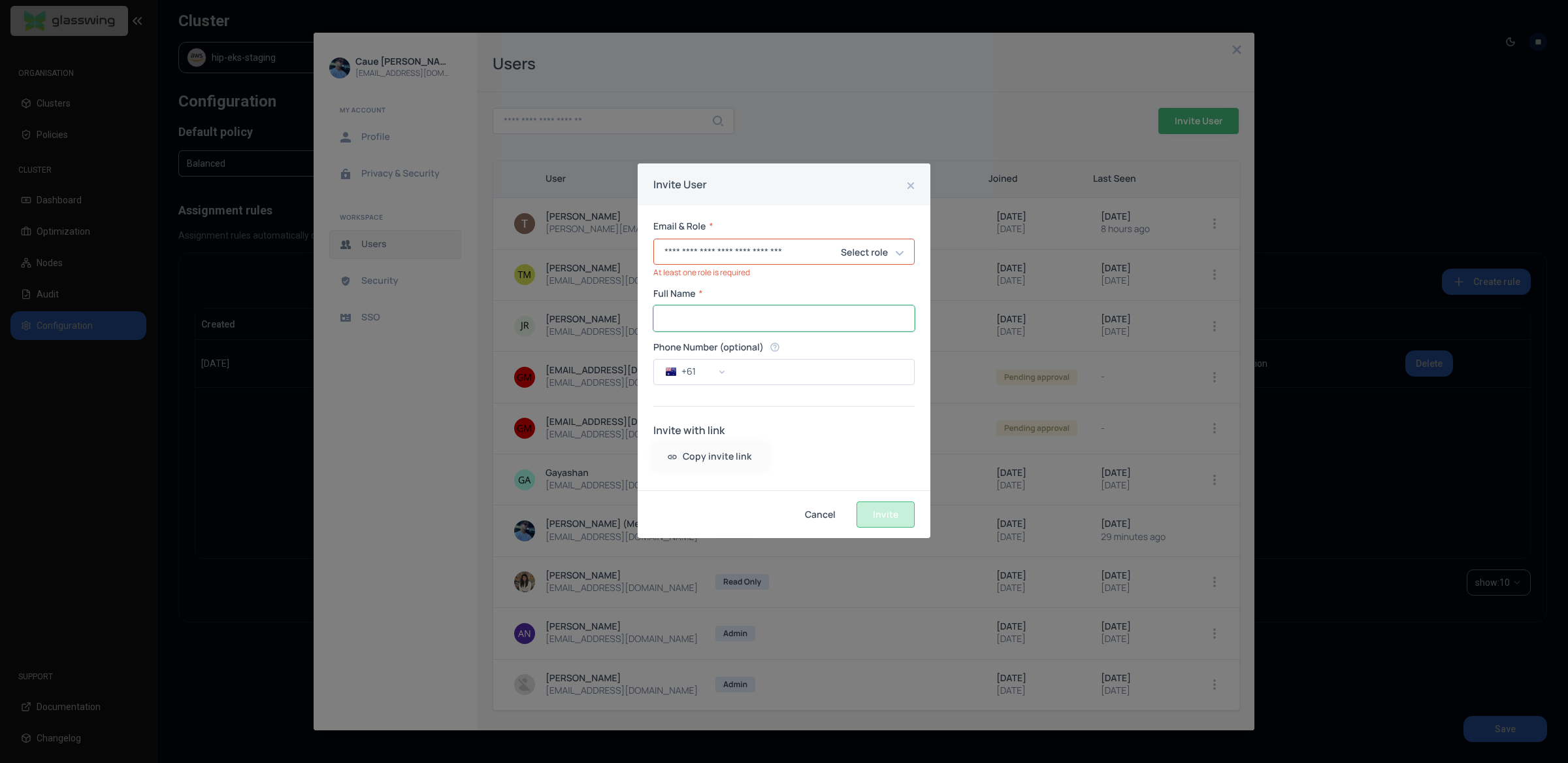
click at [732, 320] on input "Full Name" at bounding box center [784, 318] width 260 height 25
click at [732, 319] on input "Full Name" at bounding box center [784, 318] width 260 height 25
click at [705, 255] on input "**********" at bounding box center [760, 252] width 212 height 25
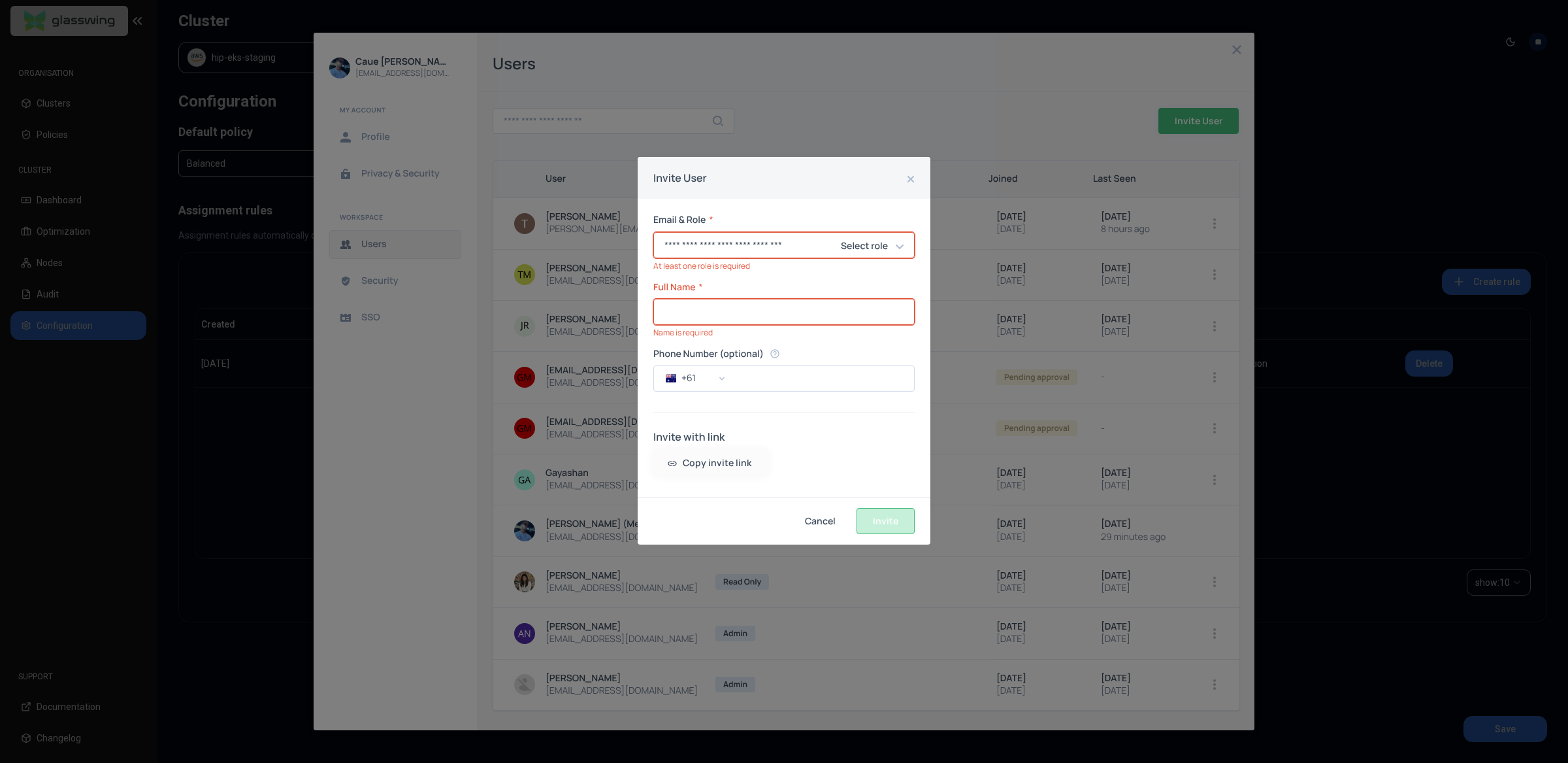
click at [720, 315] on input "Full Name" at bounding box center [784, 312] width 260 height 25
drag, startPoint x: 878, startPoint y: 247, endPoint x: 890, endPoint y: 246, distance: 12.0
click at [878, 247] on h6 "Select role" at bounding box center [863, 246] width 47 height 16
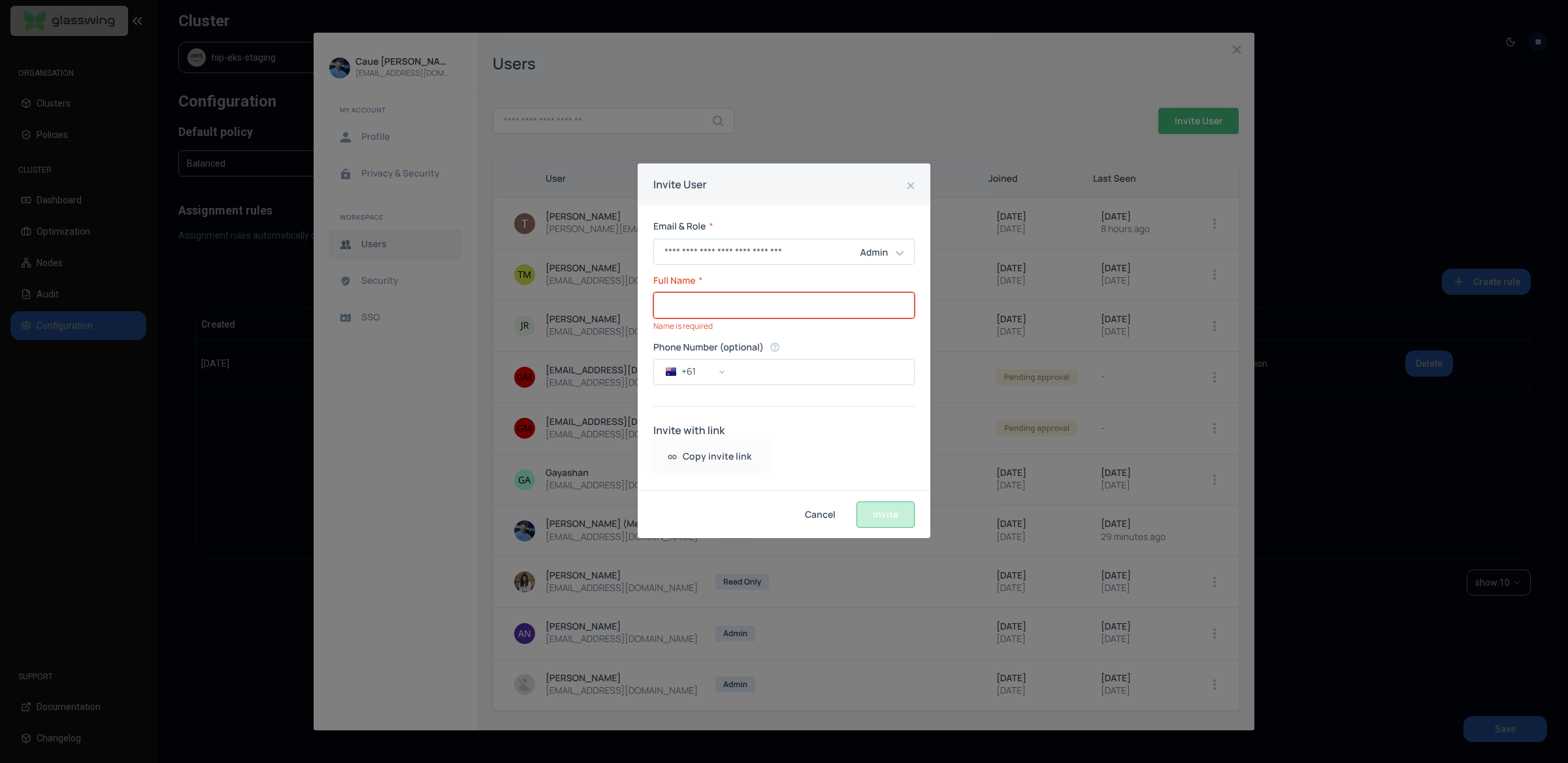
click at [749, 315] on input "Full Name" at bounding box center [784, 306] width 260 height 25
click at [780, 311] on input "Full Name" at bounding box center [784, 306] width 260 height 25
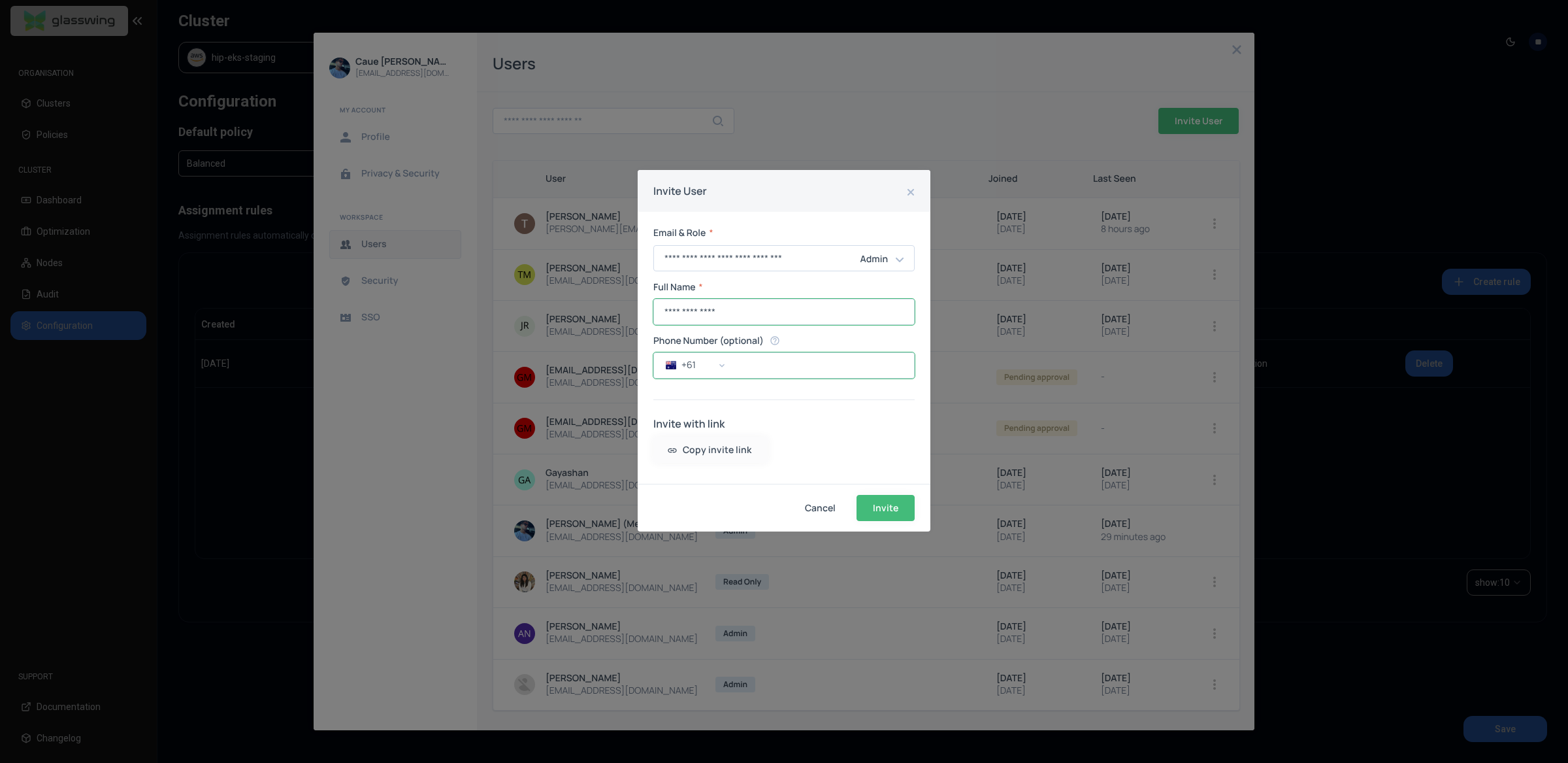
type input "**********"
click at [793, 361] on input "phone number" at bounding box center [823, 366] width 182 height 25
click at [0, 0] on span "Copy invite link" at bounding box center [0, 0] width 0 height 0
click at [878, 506] on button "Invite" at bounding box center [886, 508] width 58 height 26
